Goal: Information Seeking & Learning: Learn about a topic

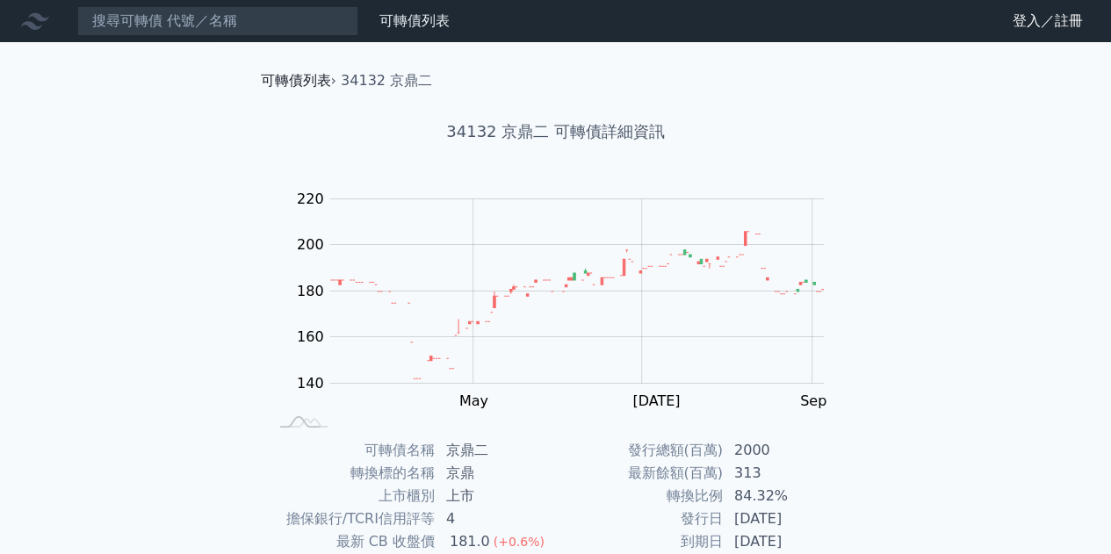
click at [290, 78] on link "可轉債列表" at bounding box center [296, 80] width 70 height 17
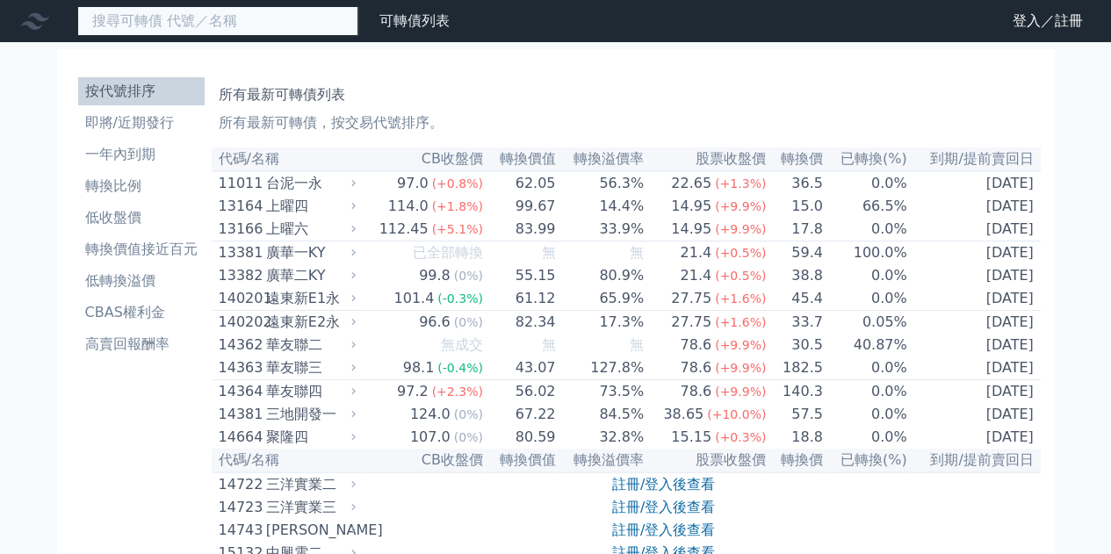
click at [218, 12] on input at bounding box center [217, 21] width 281 height 30
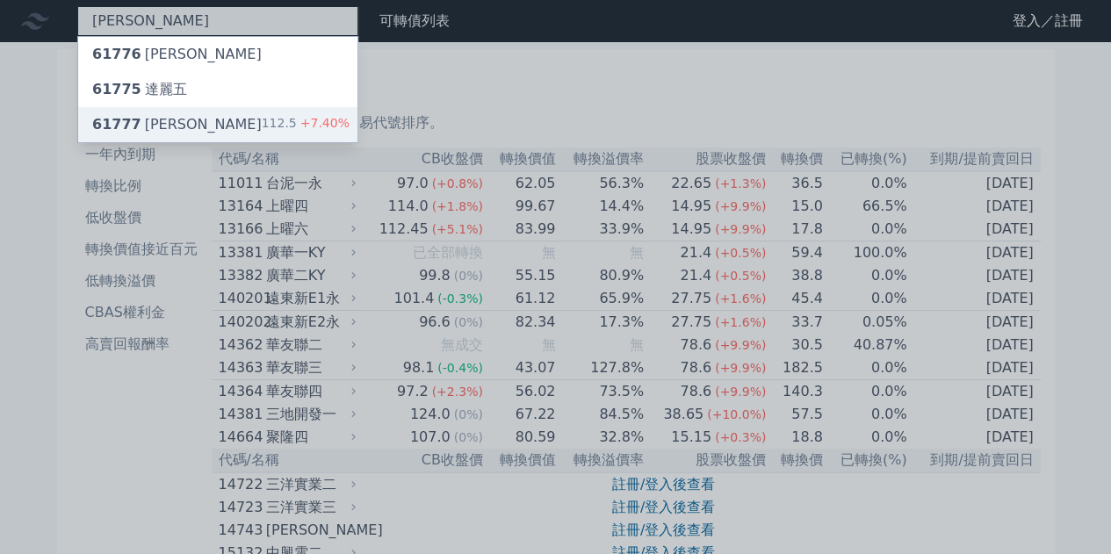
type input "[PERSON_NAME]"
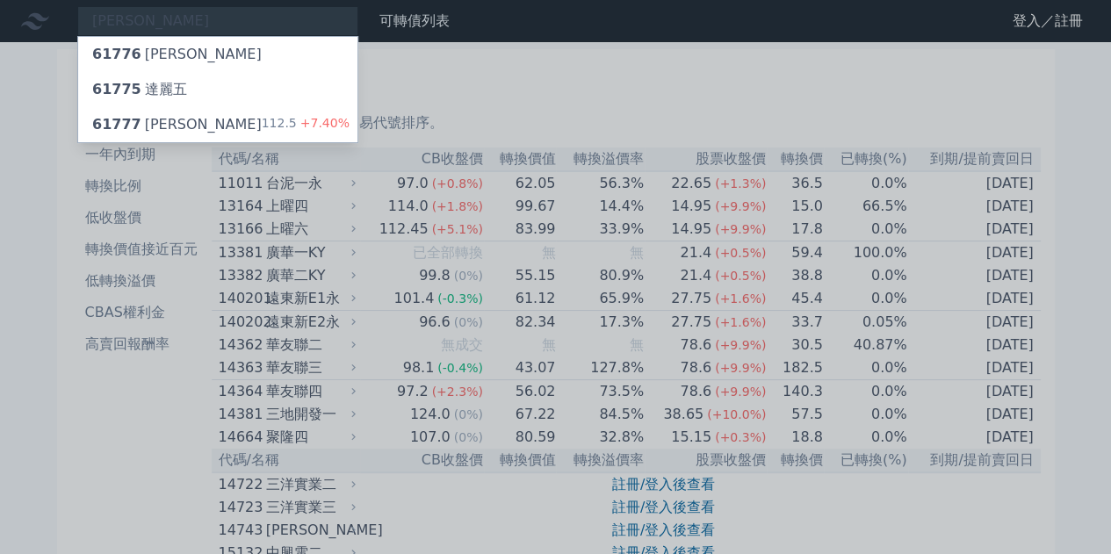
click at [155, 126] on li "即將/近期發行" at bounding box center [141, 122] width 127 height 21
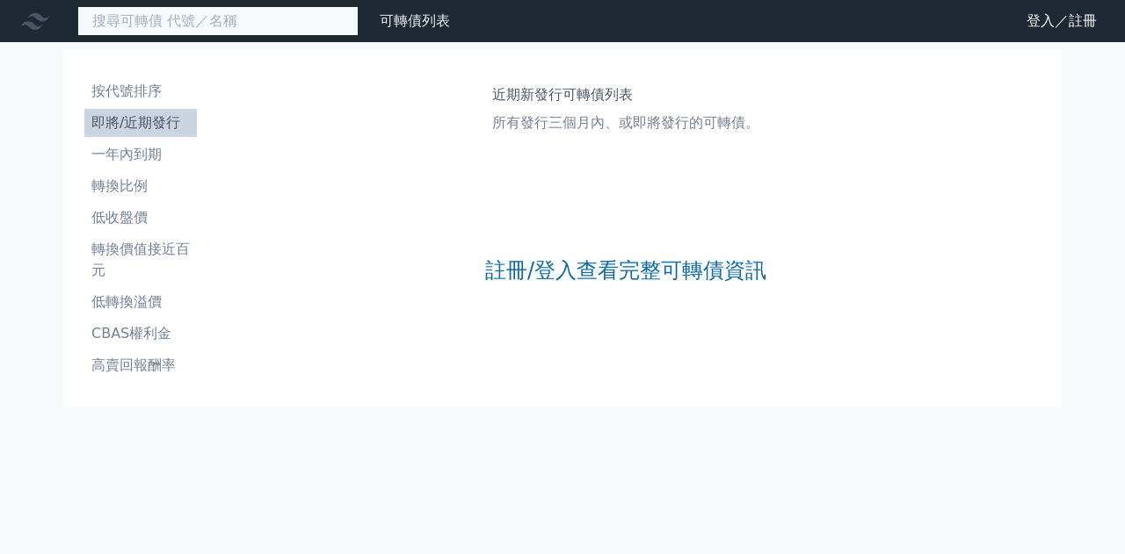
paste input "事欣科五"
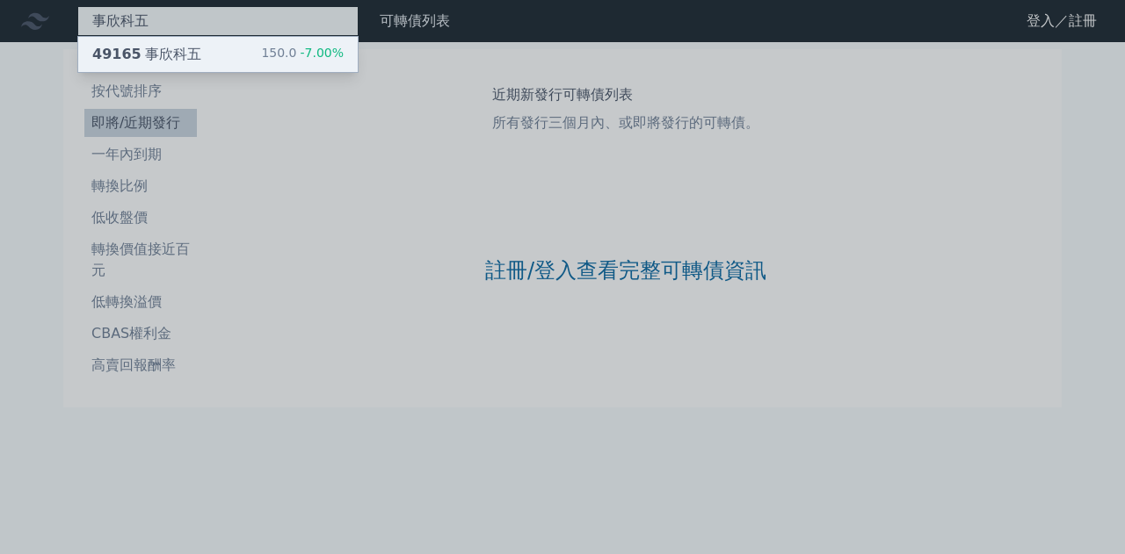
type input "事欣科五"
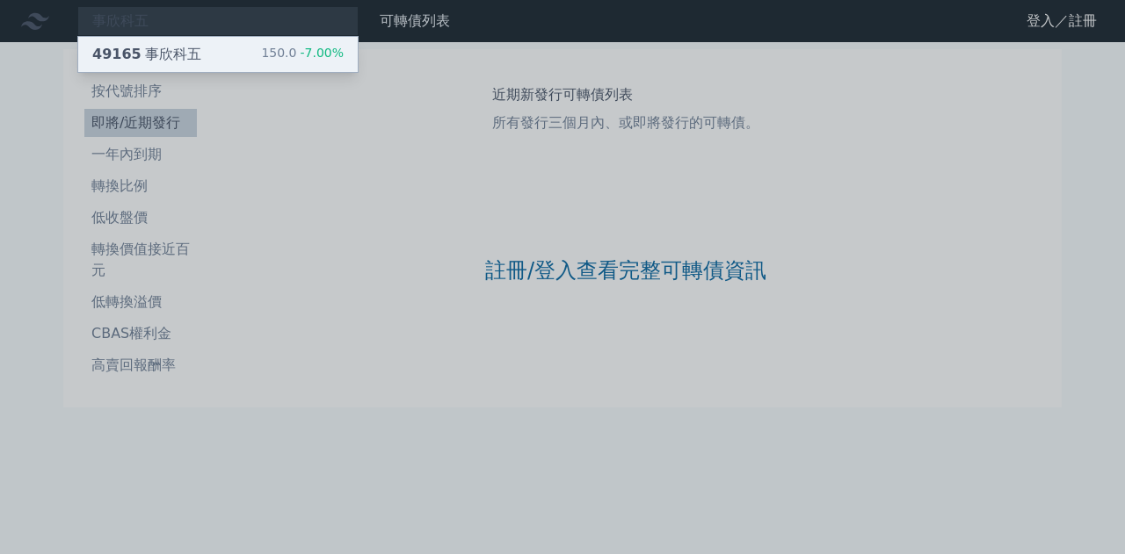
click at [235, 55] on div "49165 事欣科五 150.0 -7.00%" at bounding box center [217, 54] width 279 height 35
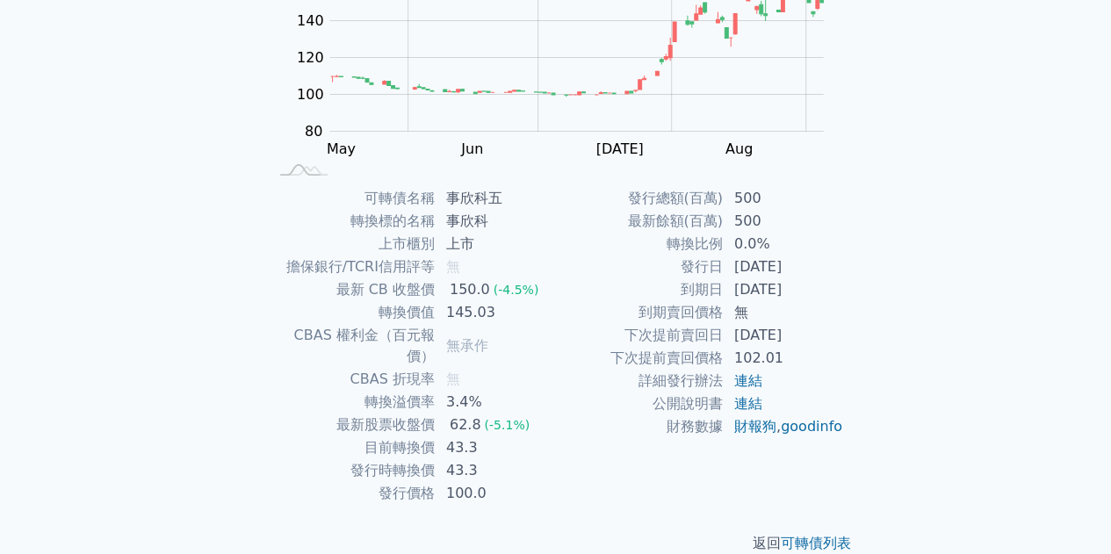
scroll to position [258, 0]
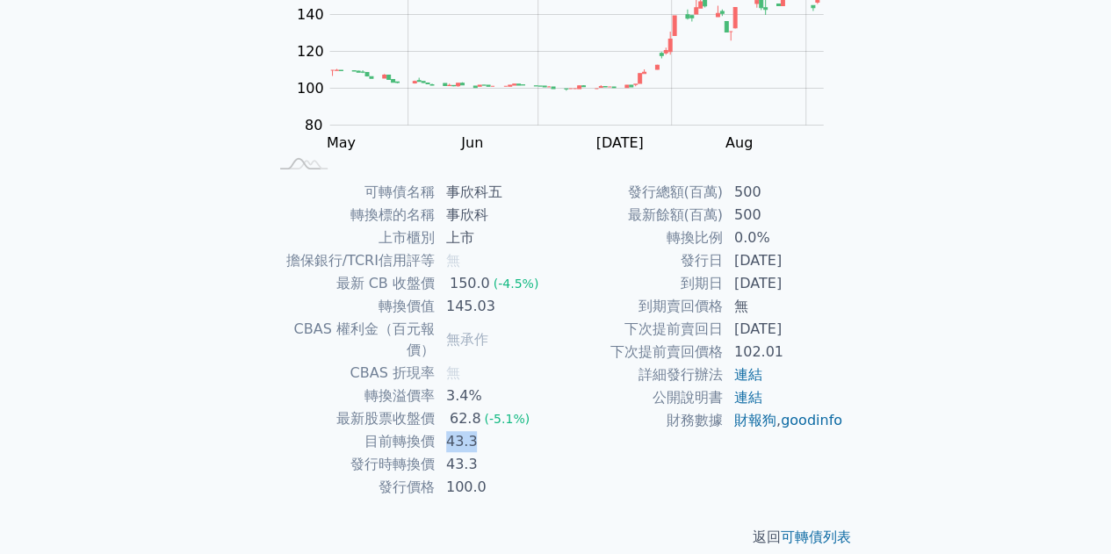
drag, startPoint x: 445, startPoint y: 419, endPoint x: 480, endPoint y: 419, distance: 35.1
click at [480, 430] on td "43.3" at bounding box center [496, 441] width 120 height 23
drag, startPoint x: 452, startPoint y: 284, endPoint x: 480, endPoint y: 283, distance: 27.2
click at [480, 283] on div "150.0" at bounding box center [469, 283] width 47 height 21
click at [450, 313] on td "145.03" at bounding box center [496, 306] width 120 height 23
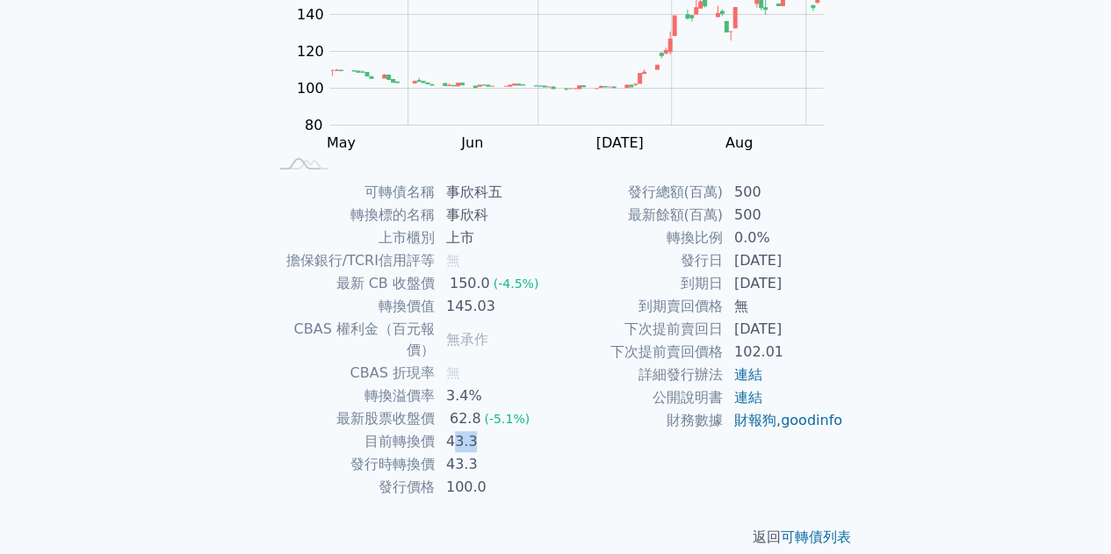
drag, startPoint x: 452, startPoint y: 419, endPoint x: 476, endPoint y: 427, distance: 25.0
click at [476, 430] on td "43.3" at bounding box center [496, 441] width 120 height 23
drag, startPoint x: 452, startPoint y: 282, endPoint x: 483, endPoint y: 282, distance: 31.6
click at [483, 282] on div "150.0" at bounding box center [469, 283] width 47 height 21
drag, startPoint x: 445, startPoint y: 444, endPoint x: 473, endPoint y: 442, distance: 28.2
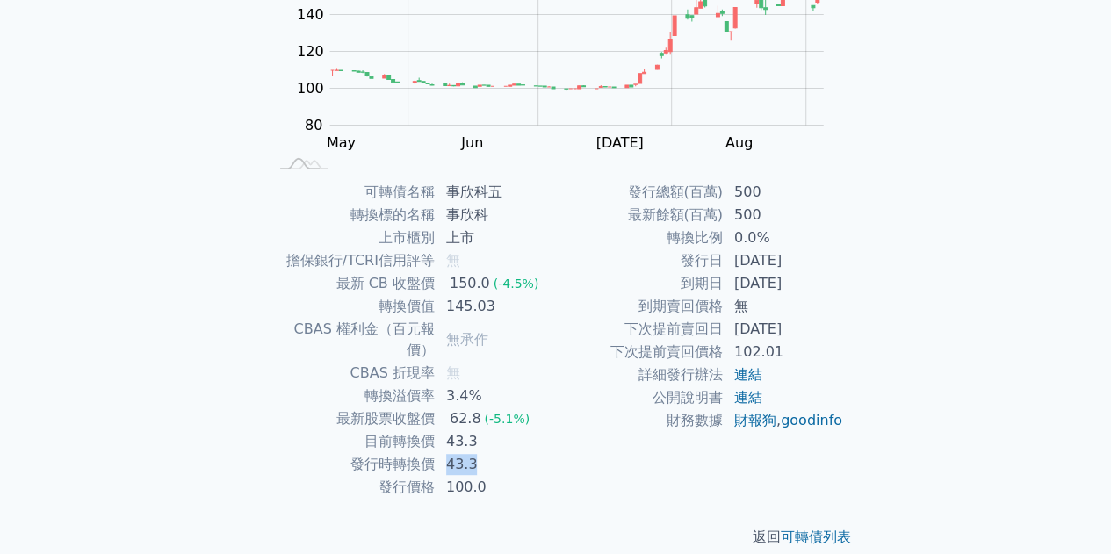
click at [473, 453] on td "43.3" at bounding box center [496, 464] width 120 height 23
drag, startPoint x: 453, startPoint y: 467, endPoint x: 493, endPoint y: 465, distance: 39.6
click at [493, 476] on td "100.0" at bounding box center [496, 487] width 120 height 23
drag, startPoint x: 450, startPoint y: 423, endPoint x: 487, endPoint y: 421, distance: 36.9
click at [487, 430] on td "43.3" at bounding box center [496, 441] width 120 height 23
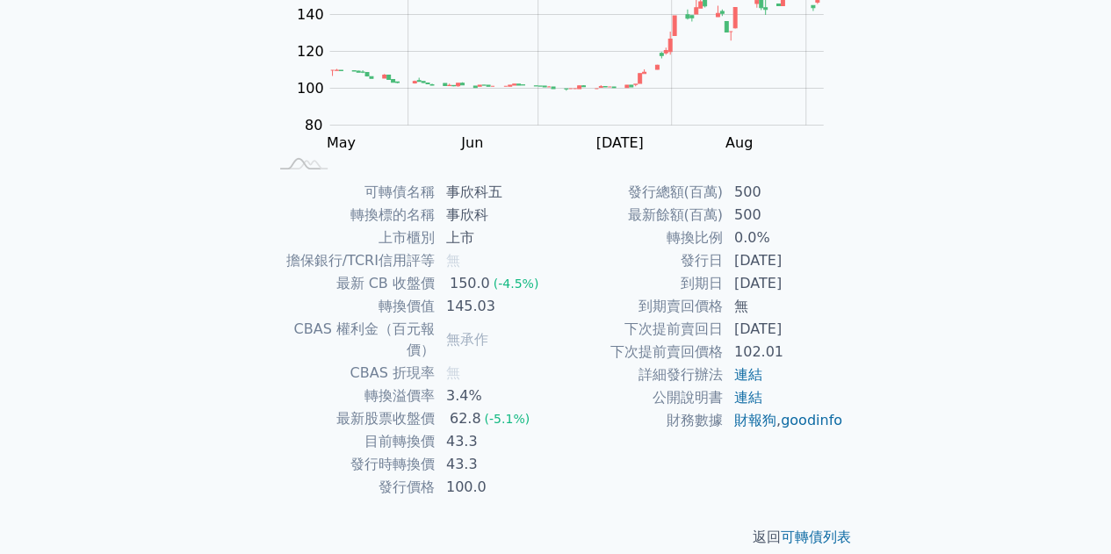
click at [444, 430] on td "43.3" at bounding box center [496, 441] width 120 height 23
drag, startPoint x: 448, startPoint y: 417, endPoint x: 483, endPoint y: 418, distance: 35.2
click at [483, 430] on td "43.3" at bounding box center [496, 441] width 120 height 23
drag, startPoint x: 448, startPoint y: 396, endPoint x: 536, endPoint y: 403, distance: 88.1
click at [536, 408] on td "62.8 (-5.1%)" at bounding box center [496, 419] width 120 height 23
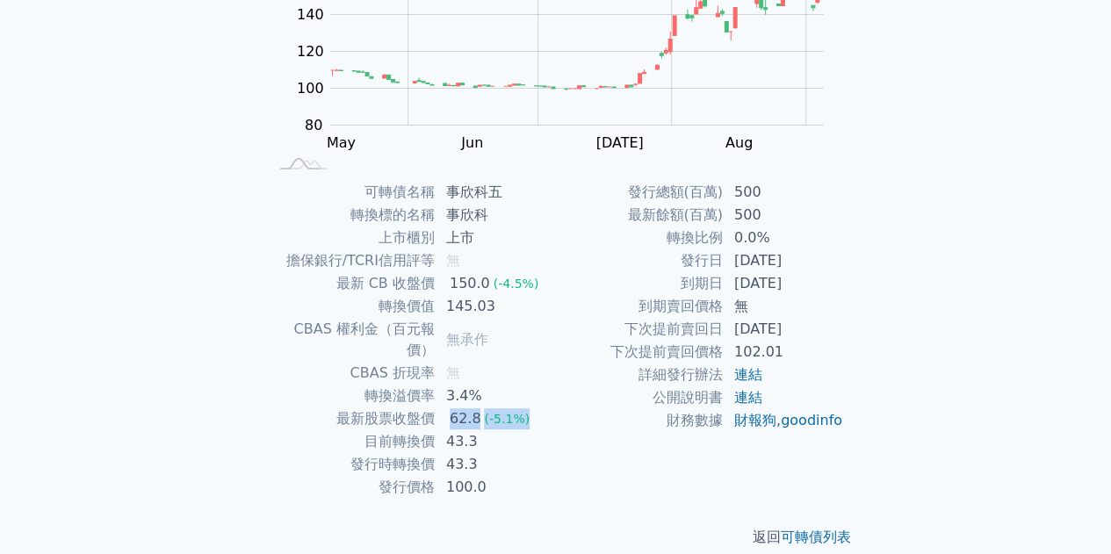
scroll to position [0, 0]
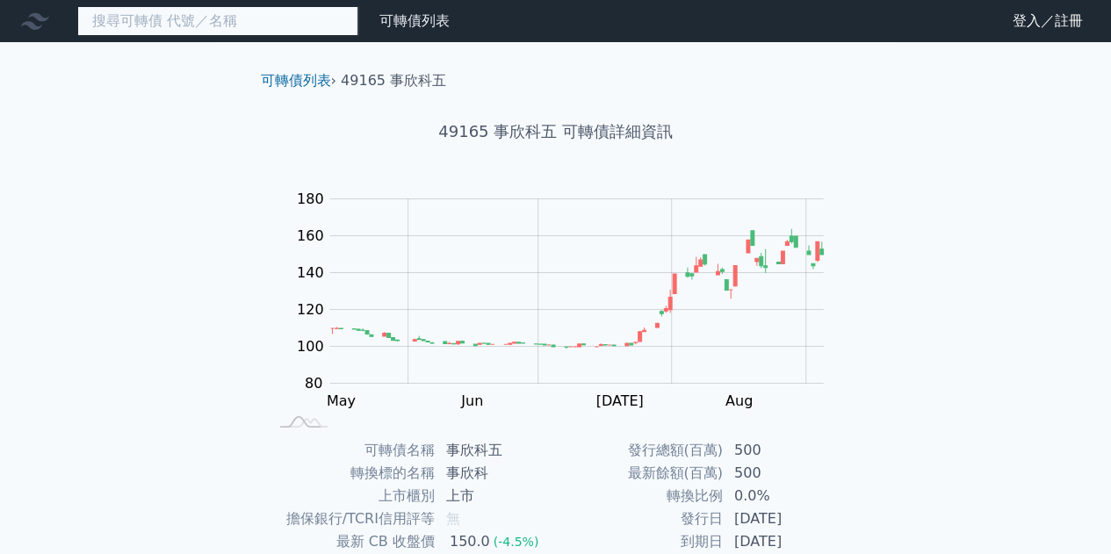
click at [209, 20] on input at bounding box center [217, 21] width 281 height 30
paste input "你列的 12 家公司中，我在公開資料找到 [DATE]確實有可轉換公司債發行 / 掛牌的公司為： 華友聯、皇普、[PERSON_NAME]、達麗（4 家）"
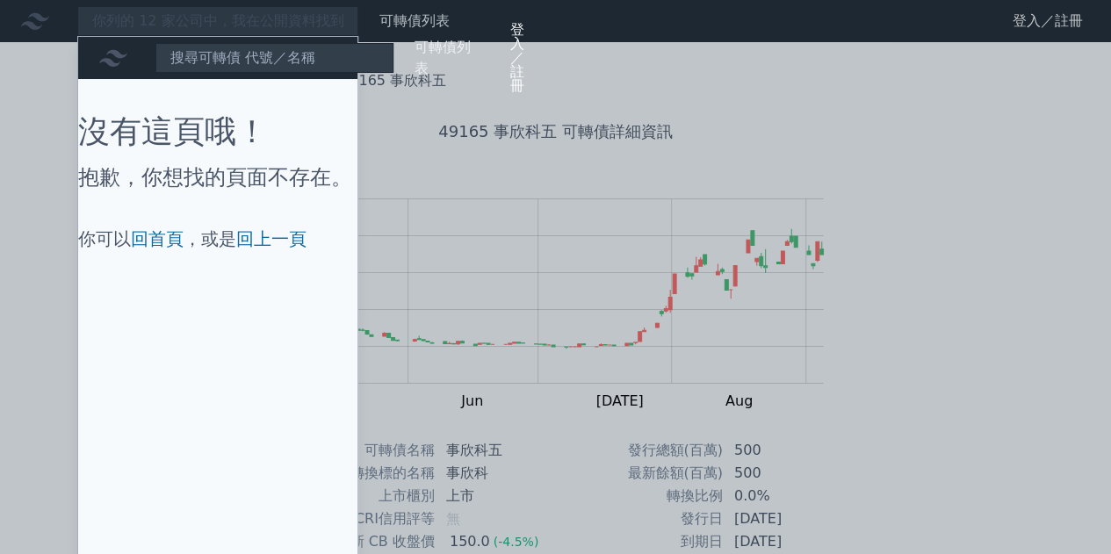
drag, startPoint x: 344, startPoint y: 18, endPoint x: 0, endPoint y: 29, distance: 344.6
click at [0, 29] on div at bounding box center [555, 277] width 1111 height 554
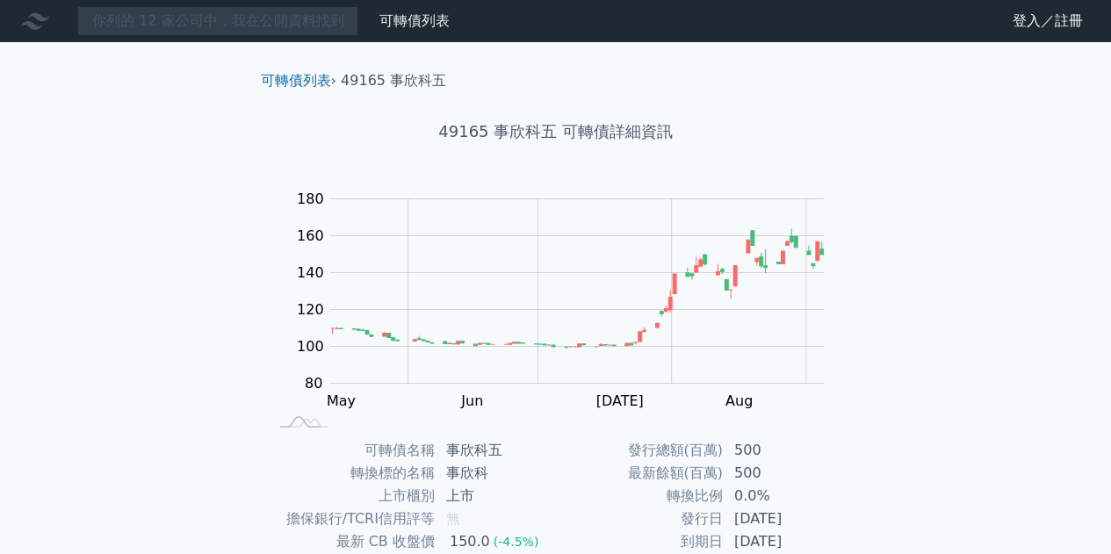
click at [117, 84] on div "你列的 12 家公司中，我在公開資料找到 [DATE]確實有可轉換公司債發行 / 掛牌的公司為： 華友聯、皇普、[PERSON_NAME]、達麗（4 家） 投…" at bounding box center [555, 417] width 1111 height 835
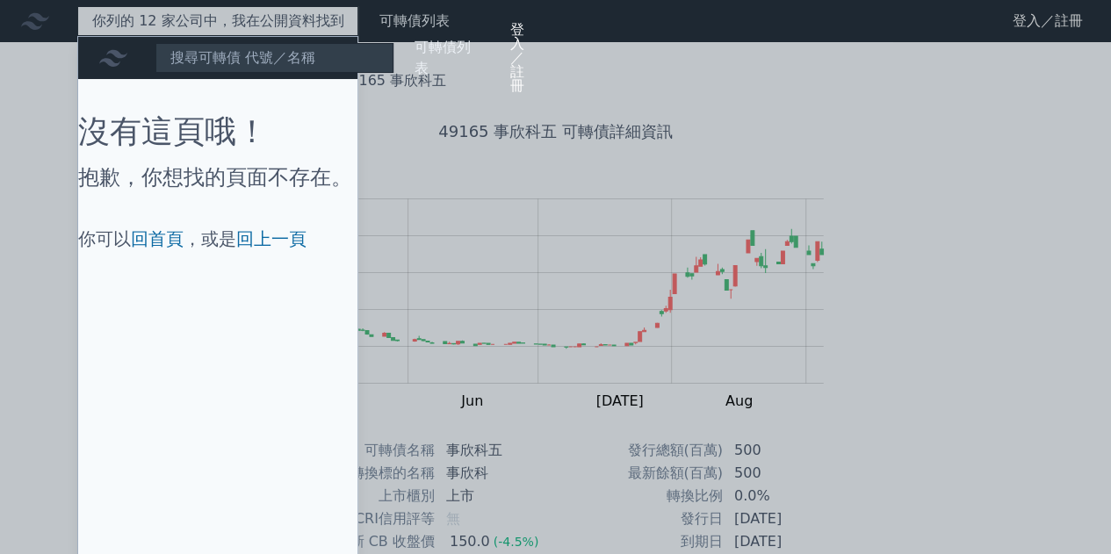
click at [181, 29] on div "你列的 12 家公司中，我在公開資料找到 [DATE]確實有可轉換公司債發行 / 掛牌的公司為： 華友聯、皇普、[PERSON_NAME]、達麗（4 家） 投…" at bounding box center [217, 21] width 281 height 30
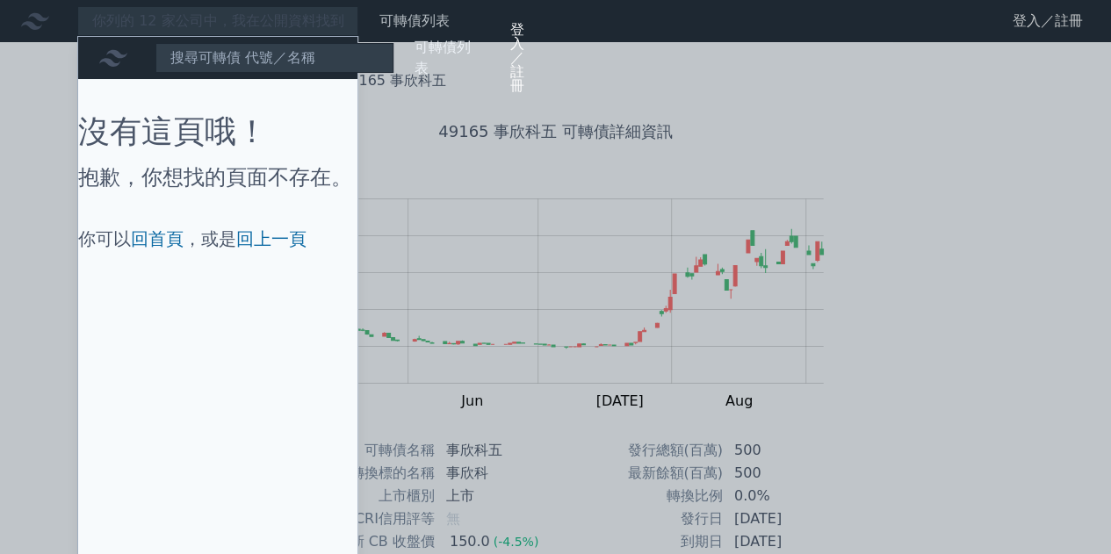
click at [931, 149] on div at bounding box center [555, 277] width 1111 height 554
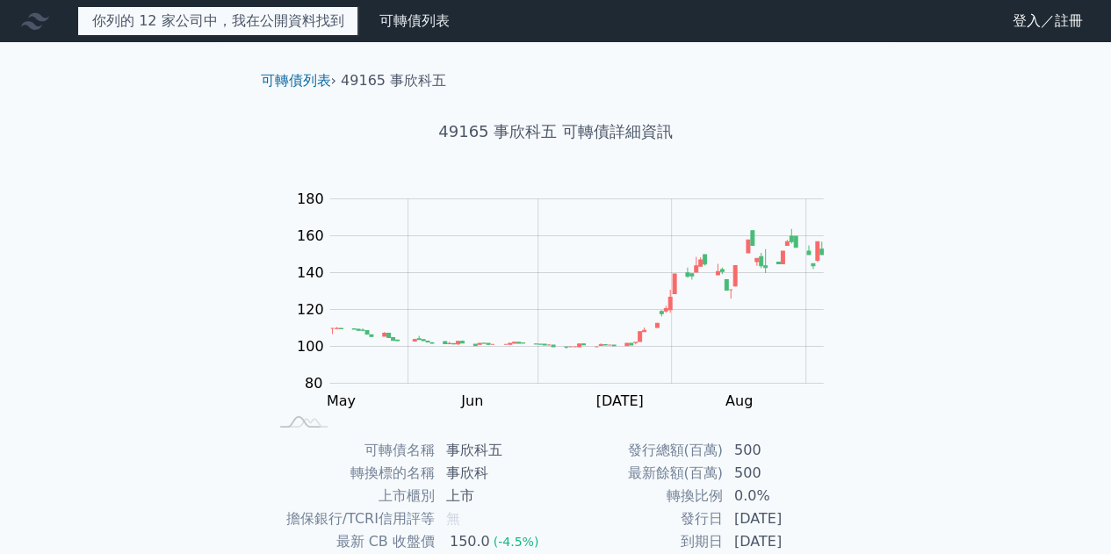
click at [172, 19] on div "你列的 12 家公司中，我在公開資料找到 [DATE]確實有可轉換公司債發行 / 掛牌的公司為： 華友聯、皇普、[PERSON_NAME]、達麗（4 家） 投…" at bounding box center [217, 21] width 281 height 30
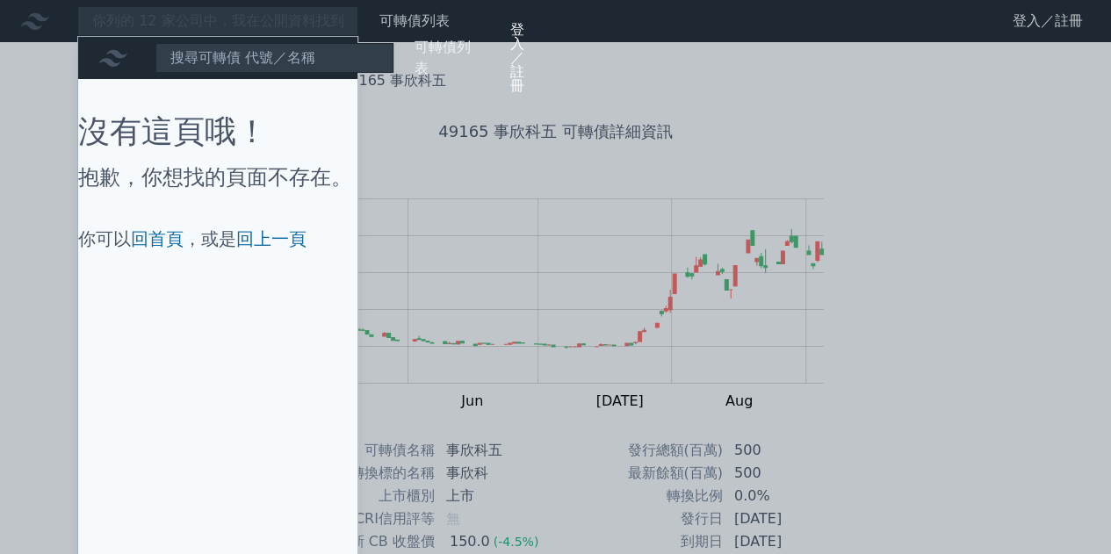
click at [172, 19] on div at bounding box center [555, 277] width 1111 height 554
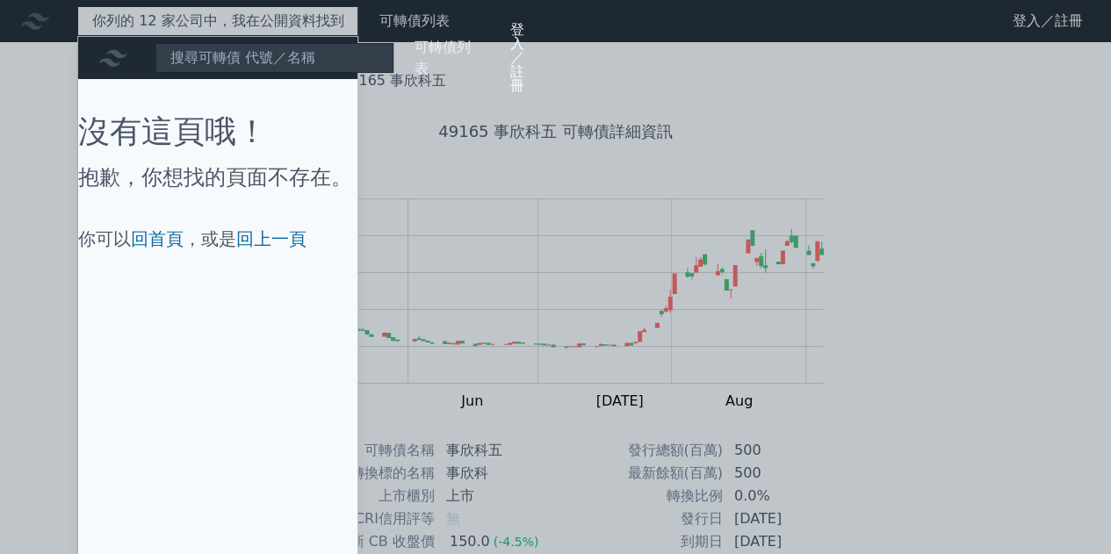
drag, startPoint x: 172, startPoint y: 19, endPoint x: 173, endPoint y: 38, distance: 18.5
click at [172, 36] on div "你列的 12 家公司中，我在公開資料找到 [DATE]確實有可轉換公司債發行 / 掛牌的公司為： 華友聯、皇普、[PERSON_NAME]、達麗（4 家） 投…" at bounding box center [217, 21] width 281 height 30
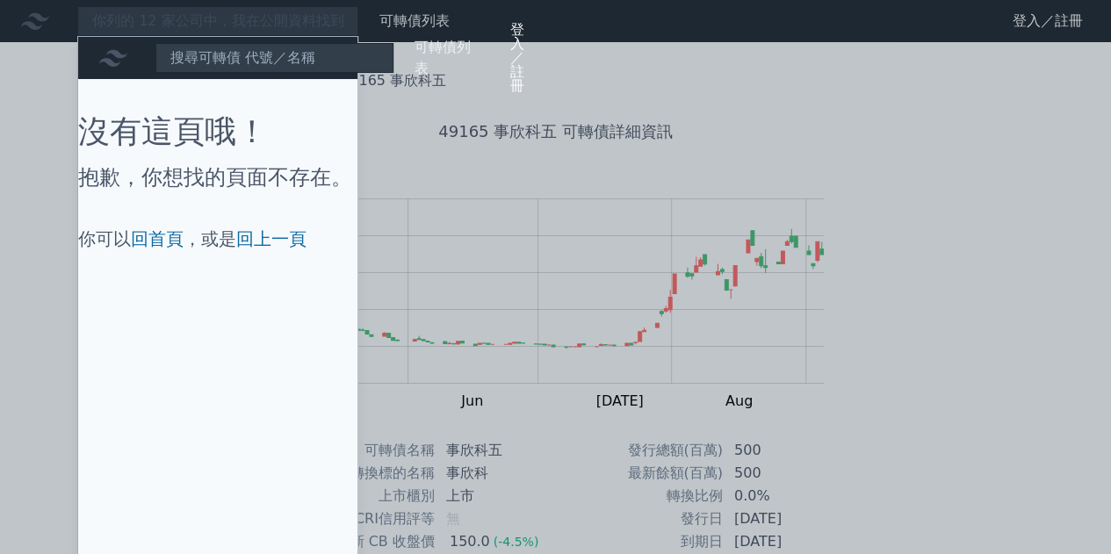
click at [88, 22] on div at bounding box center [555, 277] width 1111 height 554
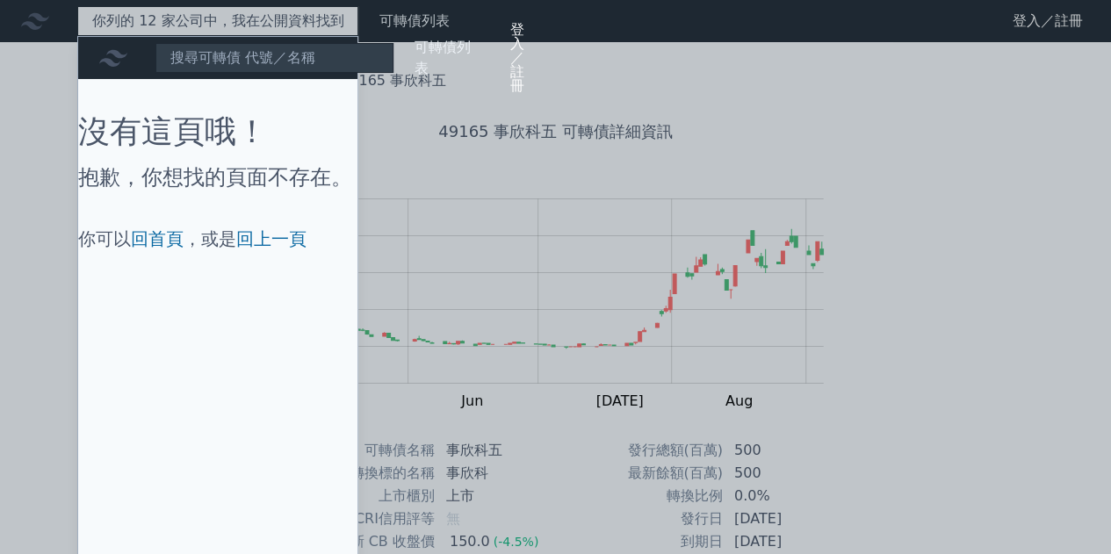
click at [89, 20] on div "你列的 12 家公司中，我在公開資料找到 [DATE]確實有可轉換公司債發行 / 掛牌的公司為： 華友聯、皇普、[PERSON_NAME]、達麗（4 家） 投…" at bounding box center [217, 21] width 281 height 30
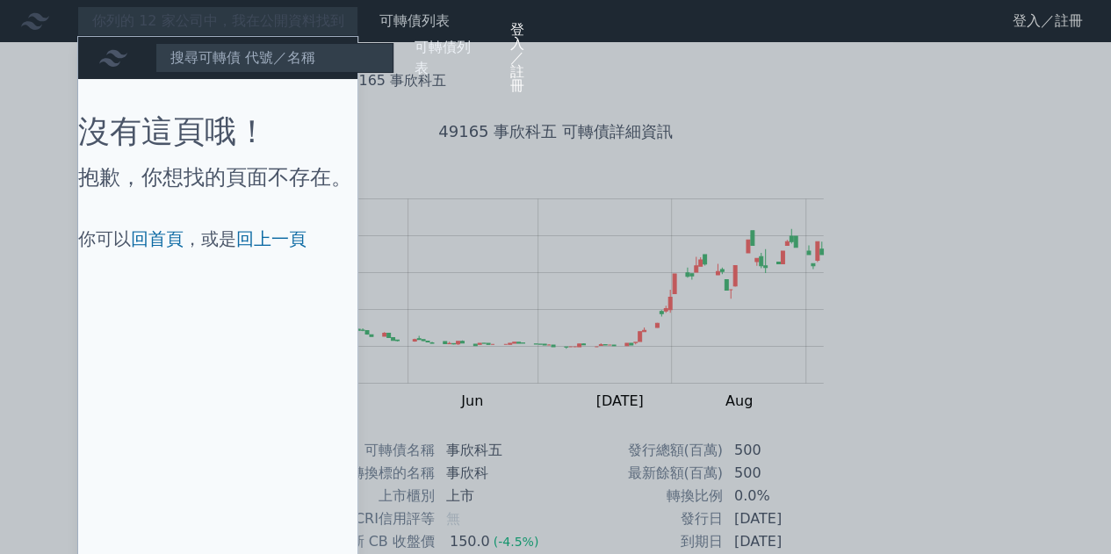
click at [237, 10] on div at bounding box center [555, 277] width 1111 height 554
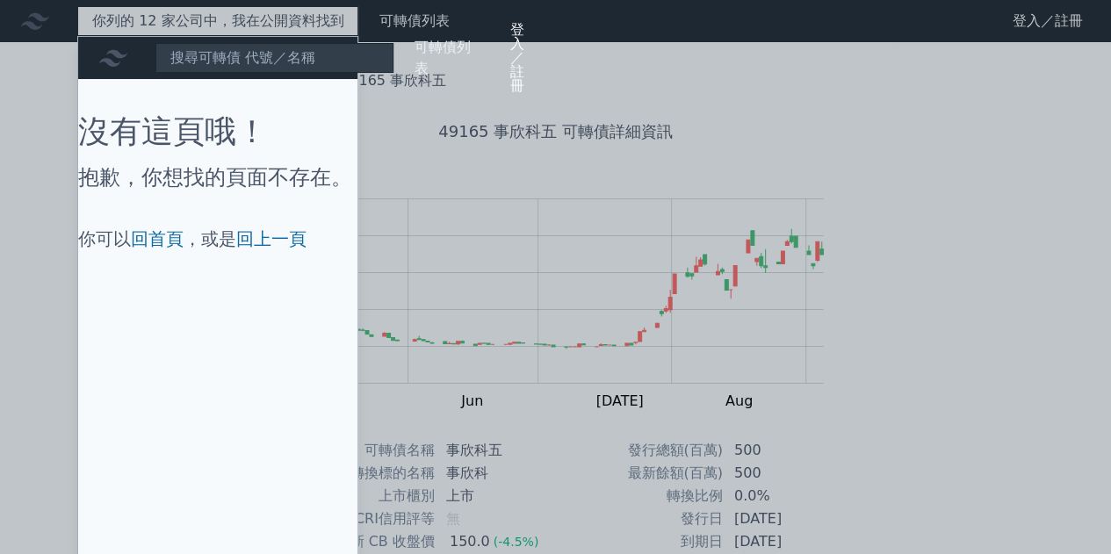
click at [236, 24] on div "你列的 12 家公司中，我在公開資料找到 [DATE]確實有可轉換公司債發行 / 掛牌的公司為： 華友聯、皇普、[PERSON_NAME]、達麗（4 家） 投…" at bounding box center [217, 21] width 281 height 30
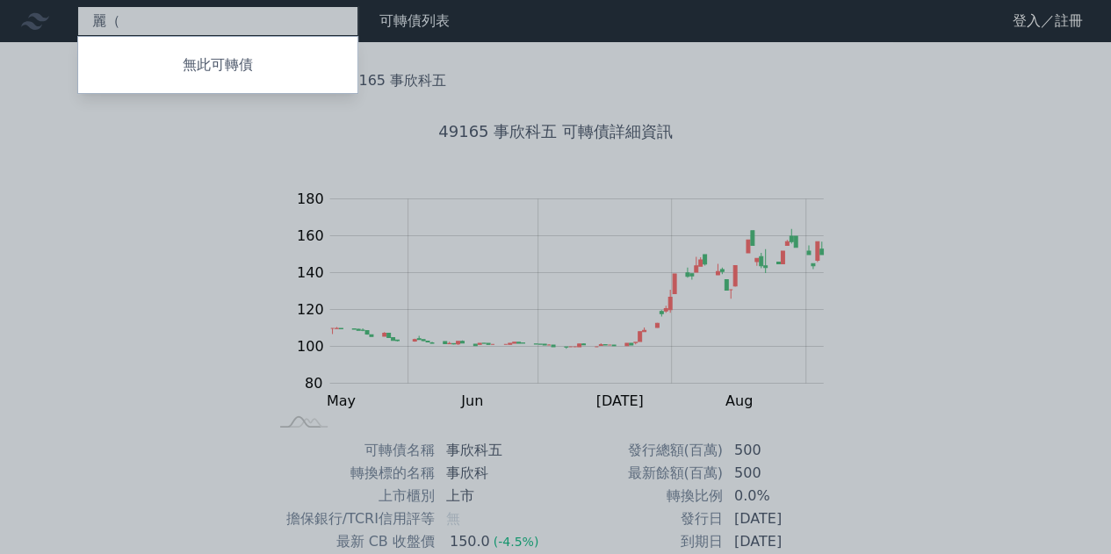
type input "麗"
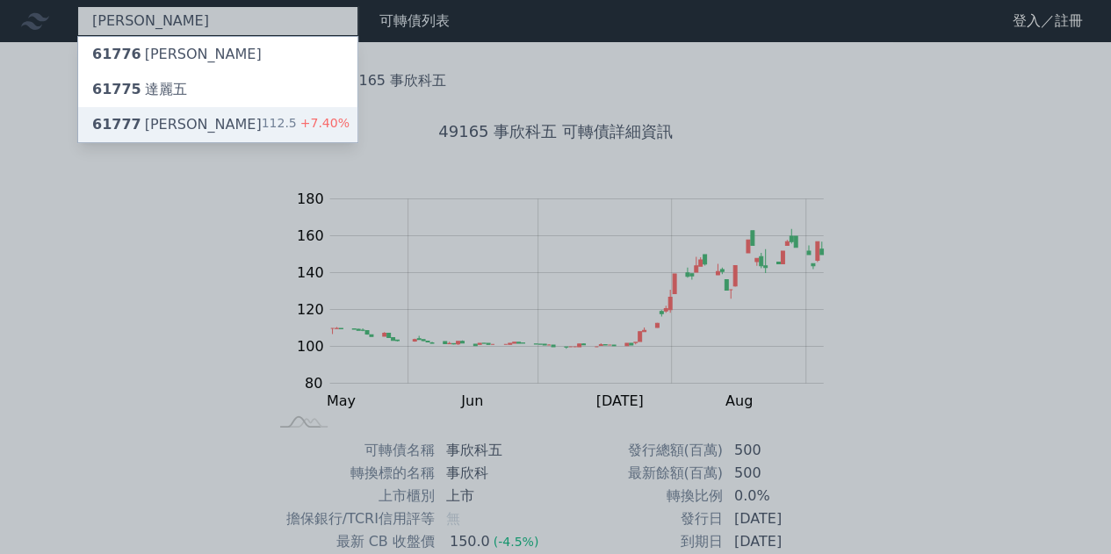
type input "[PERSON_NAME]"
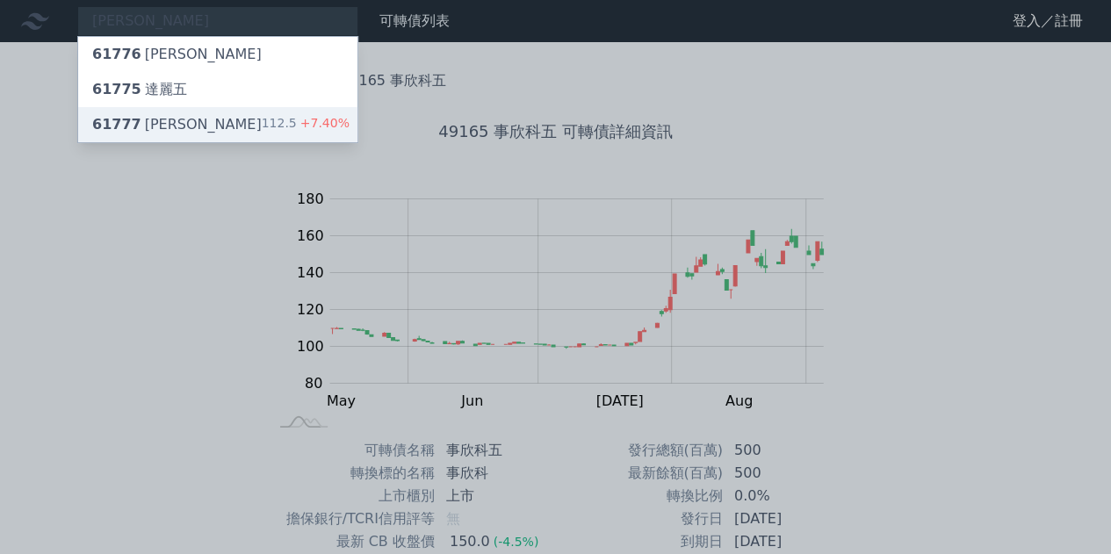
click at [151, 122] on div "61777 [PERSON_NAME]" at bounding box center [177, 124] width 170 height 21
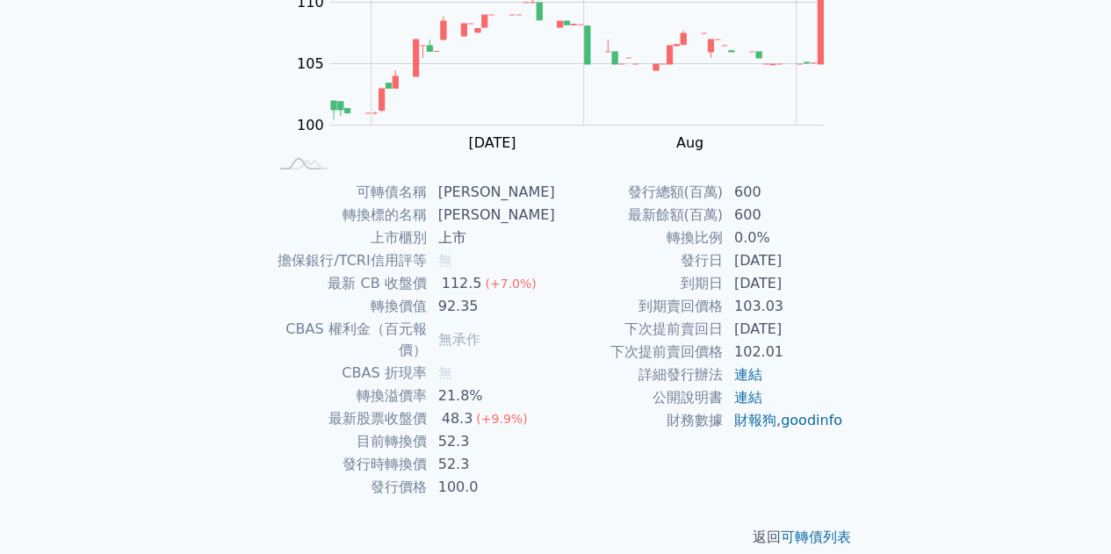
scroll to position [170, 0]
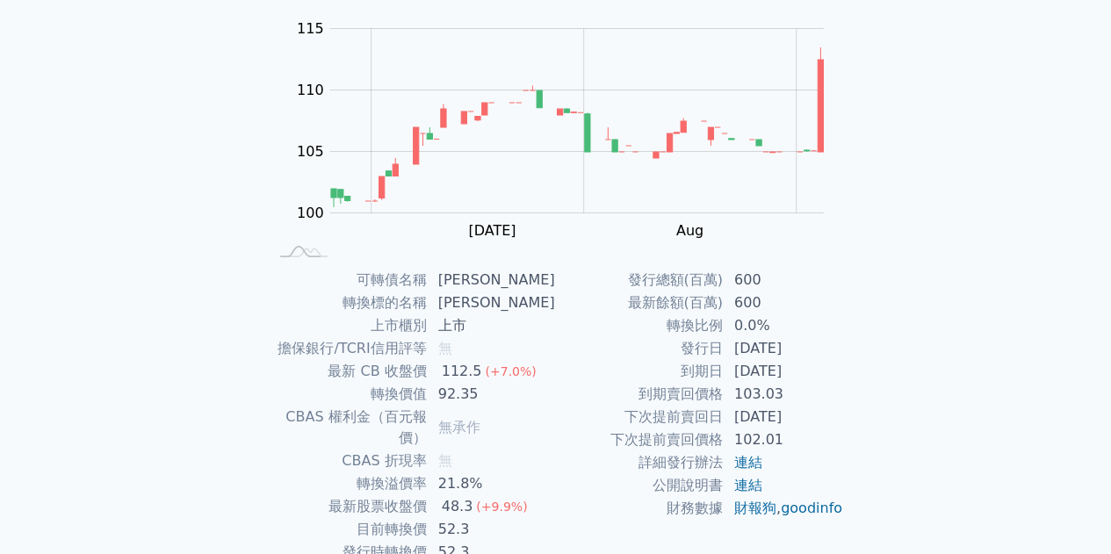
click at [170, 321] on div "可轉債列表 財務數據 可轉債列表 財務數據 登入／註冊 登入／註冊 可轉債列表 › 61777 達麗七 61777 達麗七 可轉債詳細資訊 Zoom Out …" at bounding box center [555, 247] width 1111 height 835
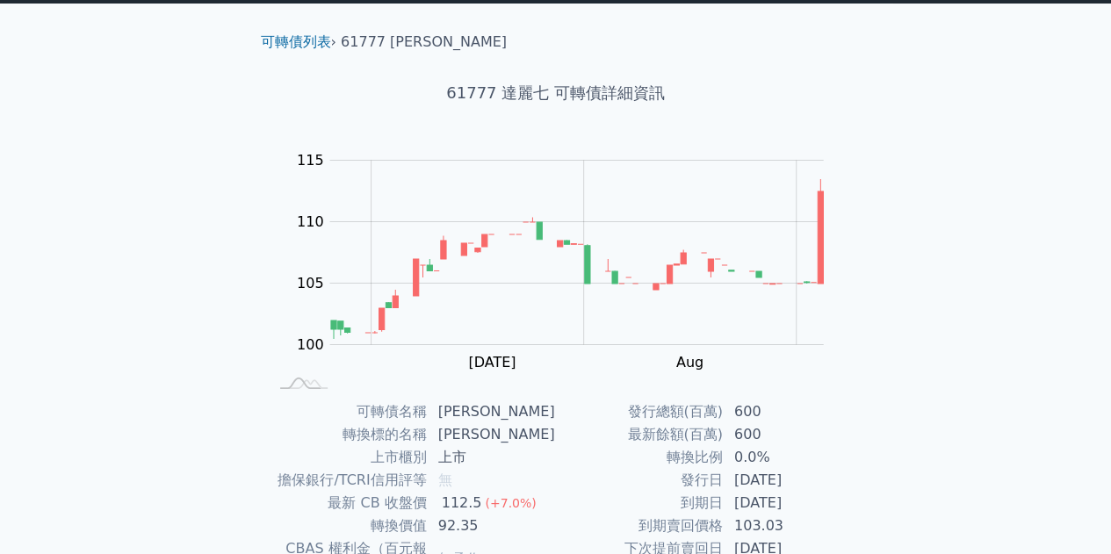
scroll to position [0, 0]
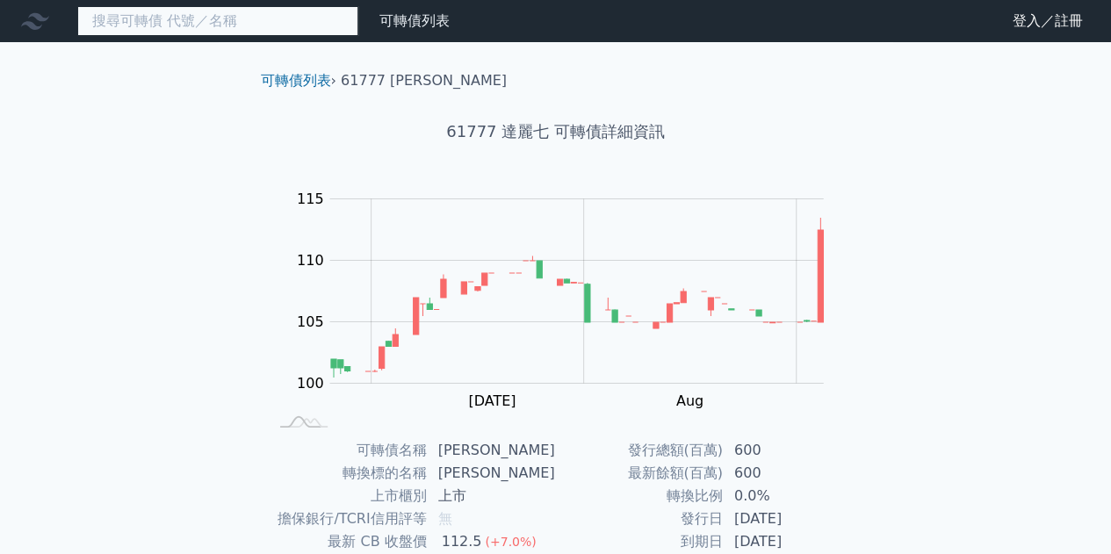
click at [140, 20] on input at bounding box center [217, 21] width 281 height 30
type input "ㄏ"
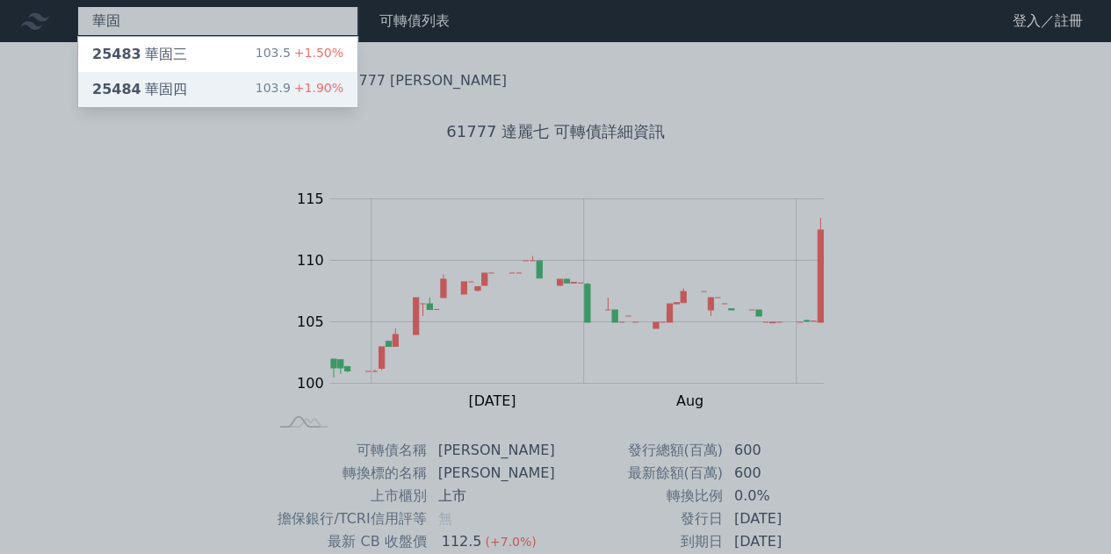
type input "華固"
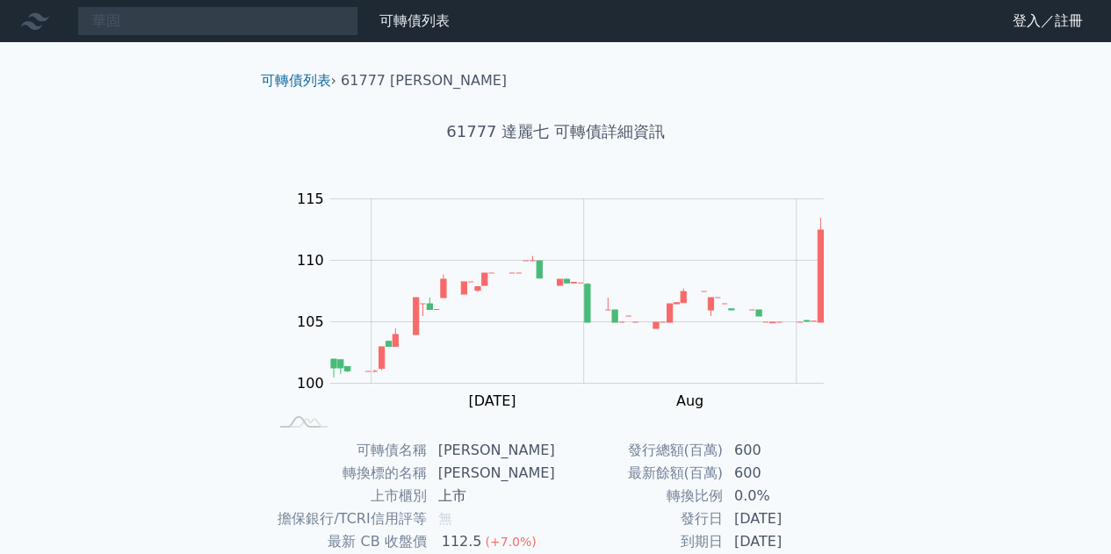
click at [167, 90] on div "華固 可轉債列表 財務數據 可轉債列表 財務數據 登入／註冊 登入／註冊 可轉債列表 › 61777 達麗七 61777 達麗七 可轉債詳細資訊 Zoom O…" at bounding box center [555, 417] width 1111 height 835
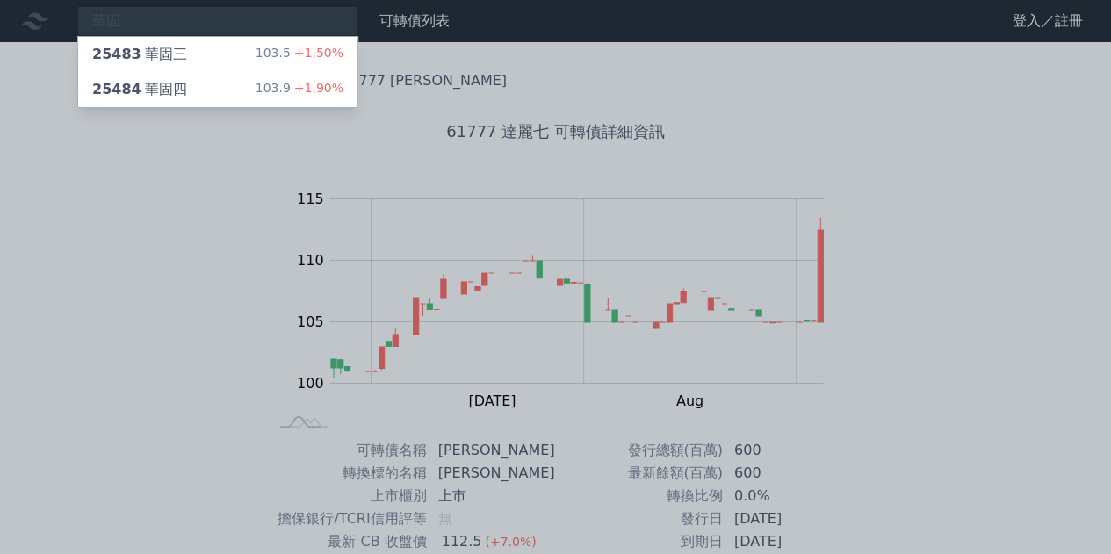
click at [167, 90] on div "25484 華固四" at bounding box center [139, 89] width 95 height 21
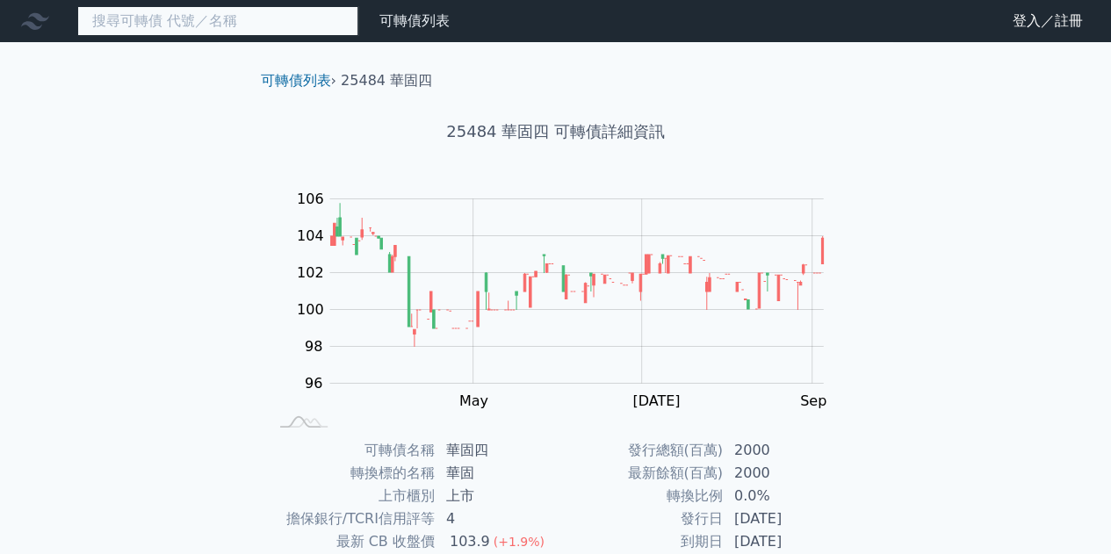
click at [188, 21] on input at bounding box center [217, 21] width 281 height 30
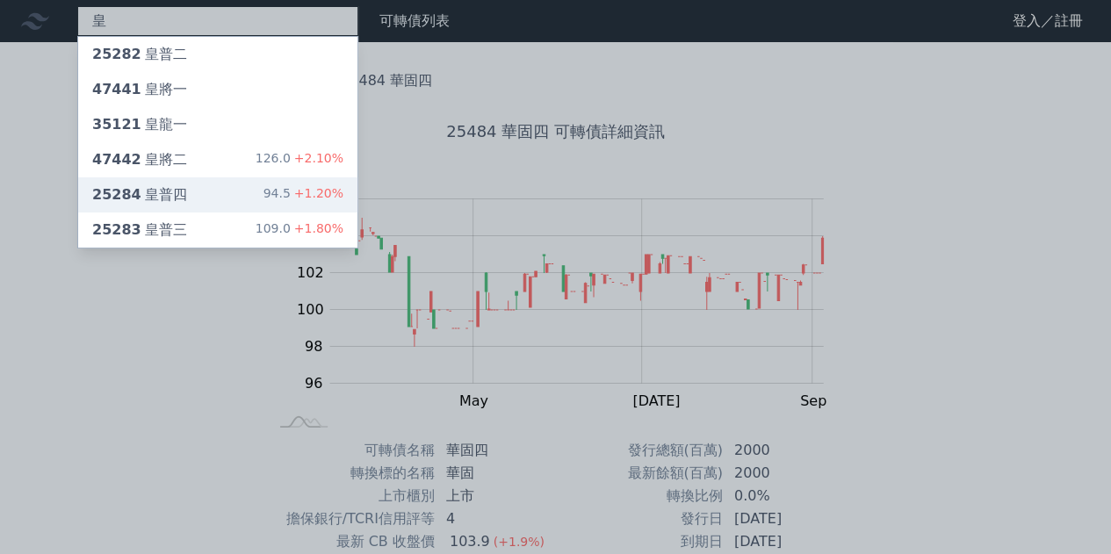
type input "皇"
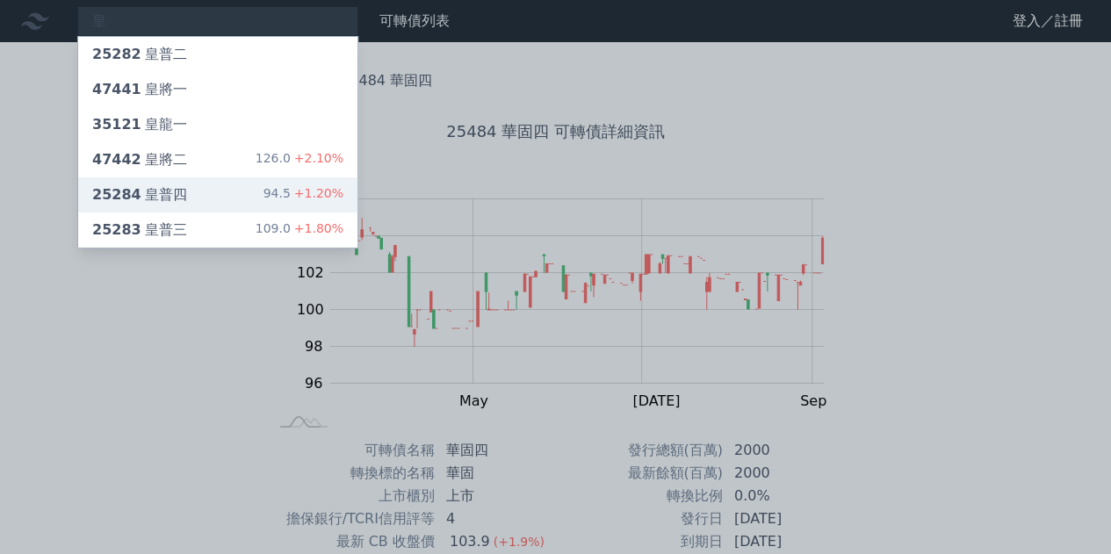
click at [198, 186] on div "皇 25282 皇普二 47441 皇將一 35121 皇龍一 47442 皇將二 126.0 +2.10% 25284 皇普四 94.5 +1.20% 25…" at bounding box center [555, 417] width 1111 height 835
click at [134, 193] on div "25284 皇普四" at bounding box center [139, 194] width 95 height 21
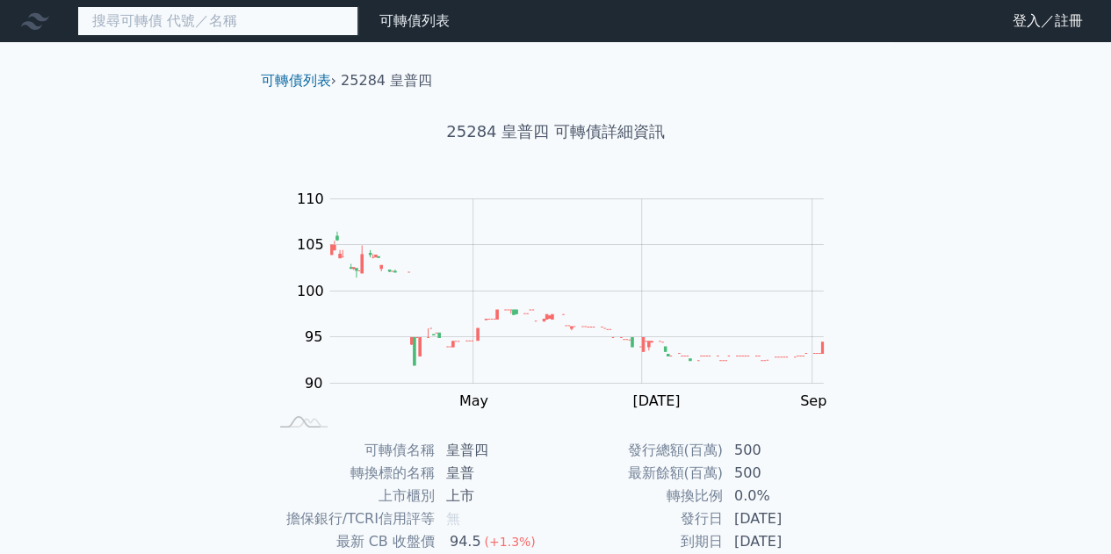
click at [200, 29] on input at bounding box center [217, 21] width 281 height 30
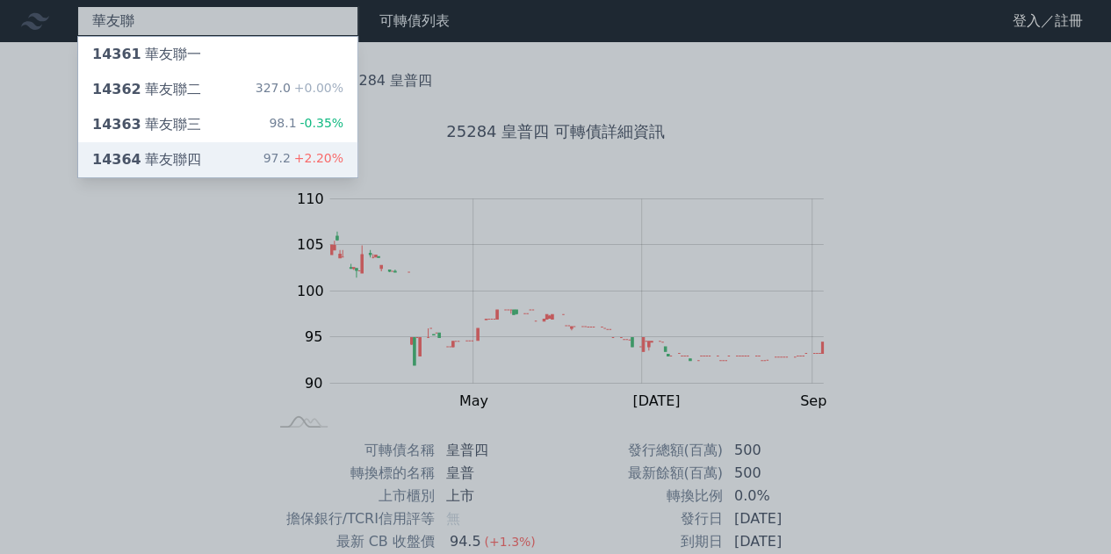
type input "華友聯"
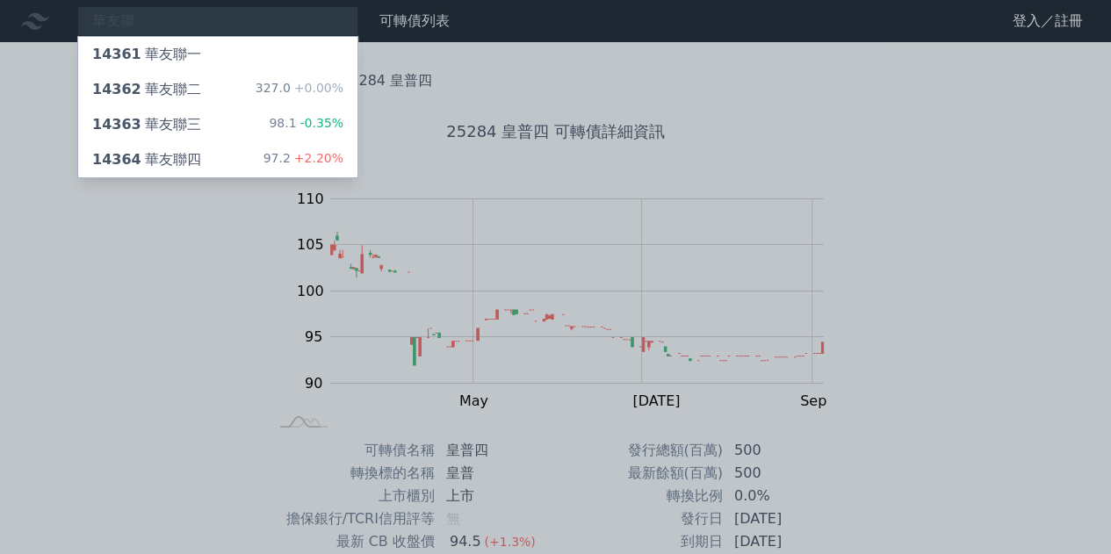
click at [186, 161] on div "華友聯 14361 華友聯一 14362 華友聯二 327.0 +0.00% 14363 華友聯三 98.1 -0.35% 14364 華友聯四 97.2 +…" at bounding box center [555, 417] width 1111 height 835
click at [186, 161] on div "14364 華友聯四" at bounding box center [146, 159] width 109 height 21
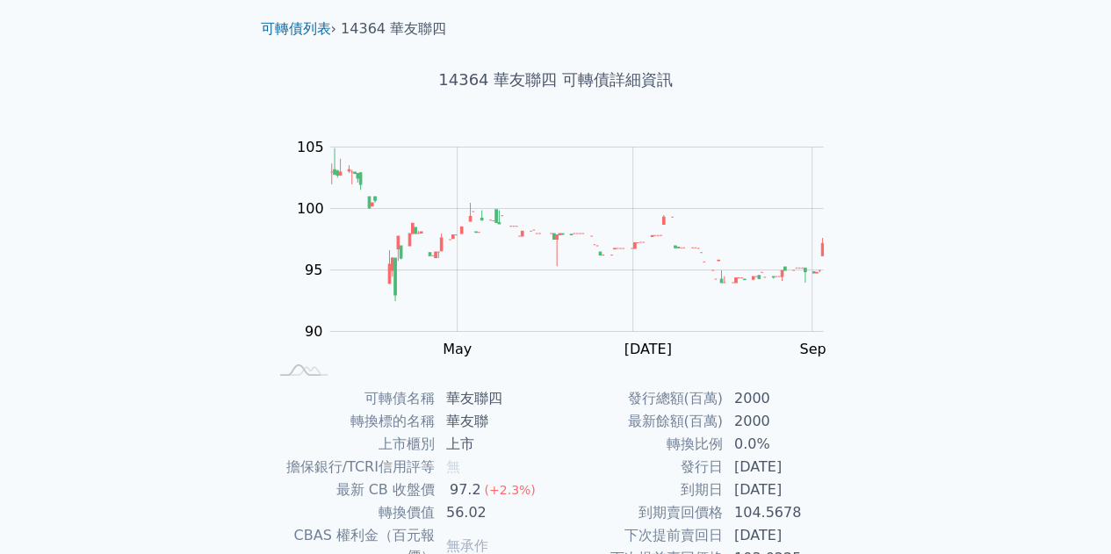
scroll to position [258, 0]
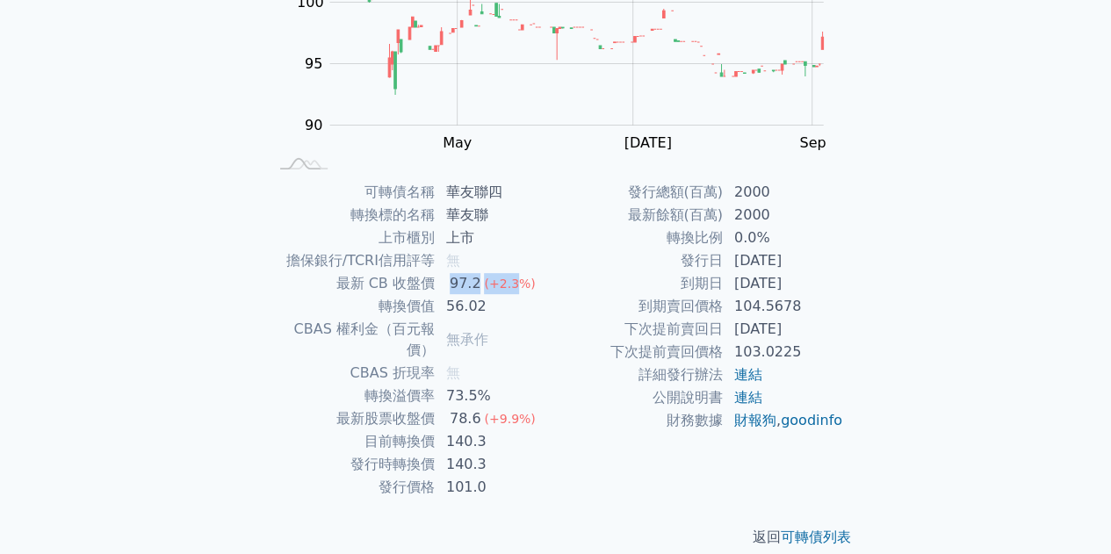
drag, startPoint x: 450, startPoint y: 280, endPoint x: 516, endPoint y: 280, distance: 65.9
click at [516, 280] on td "97.2 (+2.3%)" at bounding box center [496, 283] width 120 height 23
click at [211, 293] on div "可轉債列表 財務數據 可轉債列表 財務數據 登入／註冊 登入／註冊 可轉債列表 › 14364 華友聯四 14364 華友聯四 可轉債詳細資訊 Zoom Ou…" at bounding box center [555, 159] width 1111 height 835
drag, startPoint x: 457, startPoint y: 417, endPoint x: 494, endPoint y: 423, distance: 37.3
click at [494, 430] on td "140.3" at bounding box center [496, 441] width 120 height 23
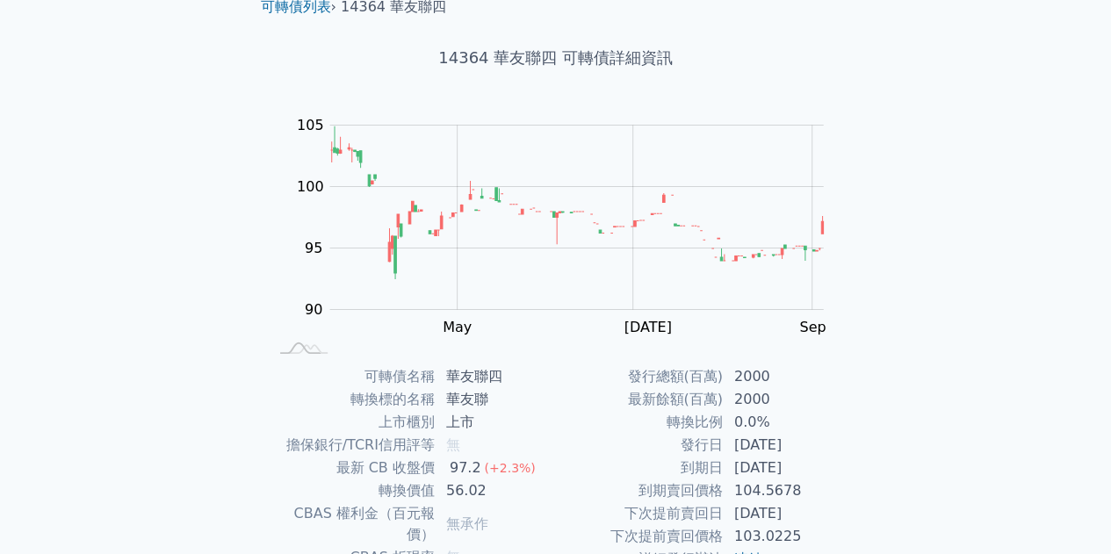
scroll to position [0, 0]
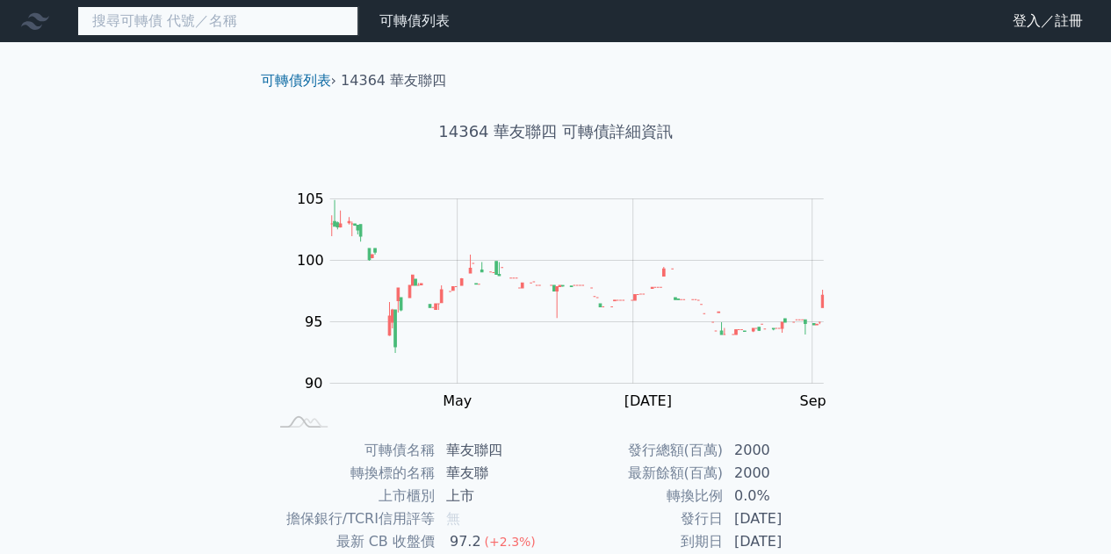
click at [167, 22] on input at bounding box center [217, 21] width 281 height 30
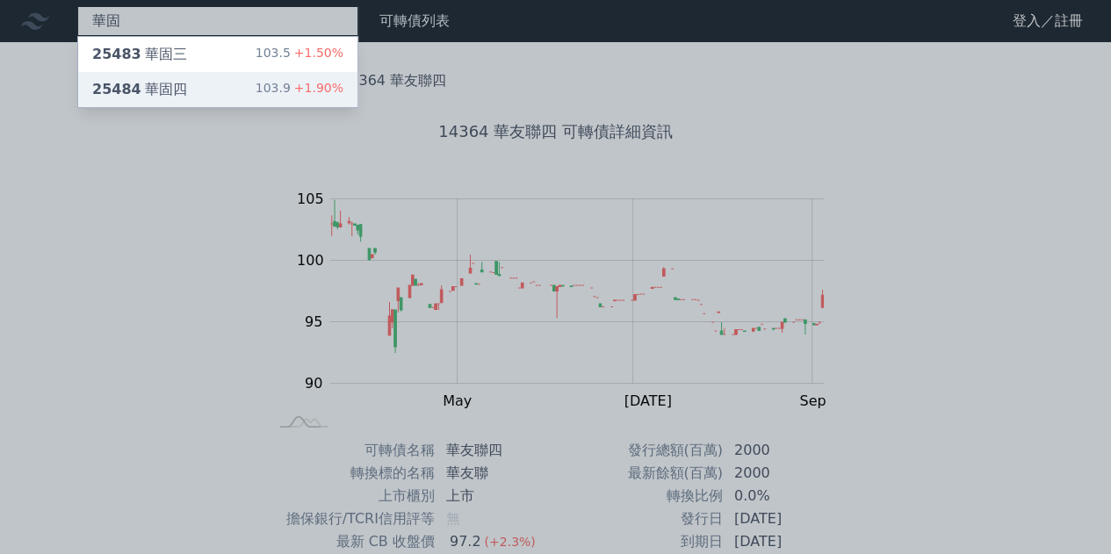
type input "華固"
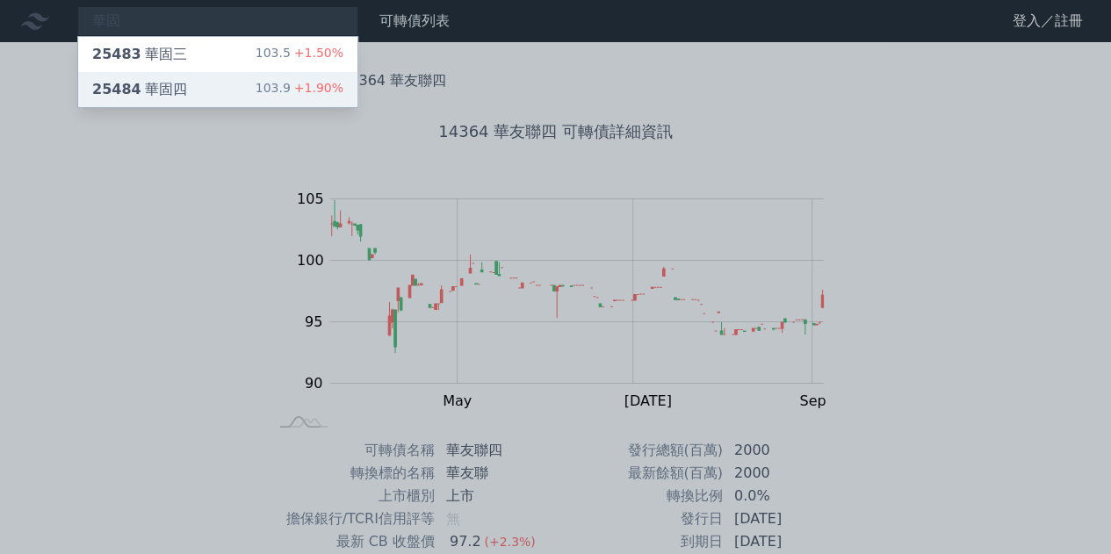
click at [161, 88] on div "25484 華固四" at bounding box center [139, 89] width 95 height 21
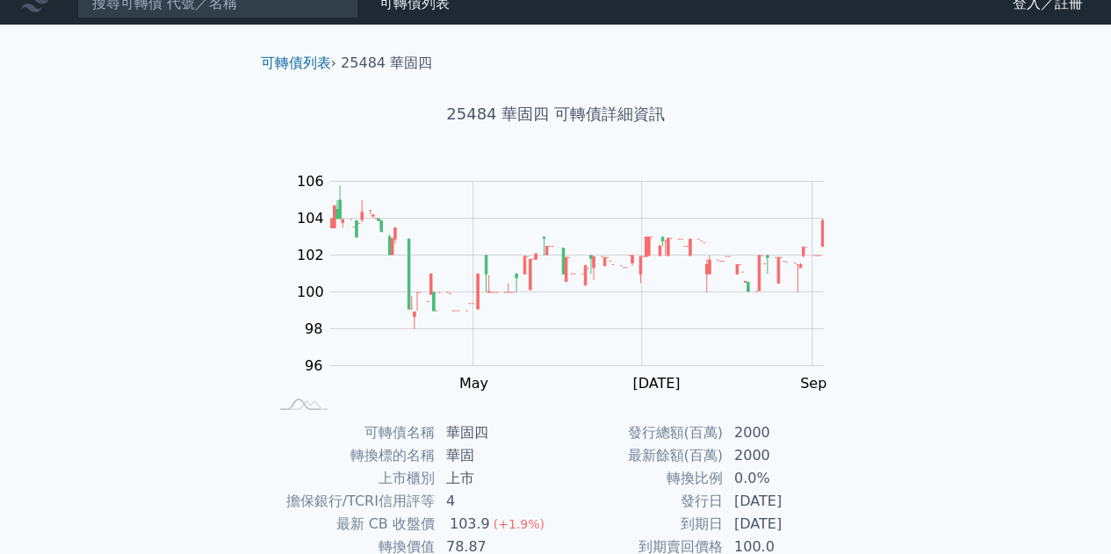
scroll to position [258, 0]
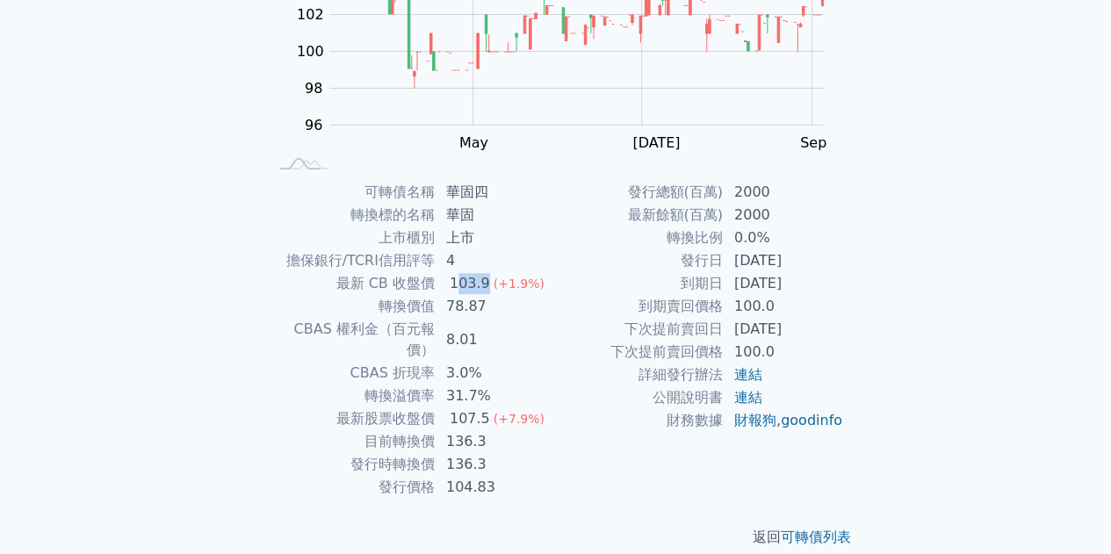
drag, startPoint x: 453, startPoint y: 282, endPoint x: 489, endPoint y: 287, distance: 36.4
click at [489, 287] on td "103.9 (+1.9%)" at bounding box center [496, 283] width 120 height 23
drag, startPoint x: 457, startPoint y: 395, endPoint x: 496, endPoint y: 398, distance: 38.7
click at [496, 408] on td "107.5 (+7.9%)" at bounding box center [496, 419] width 120 height 23
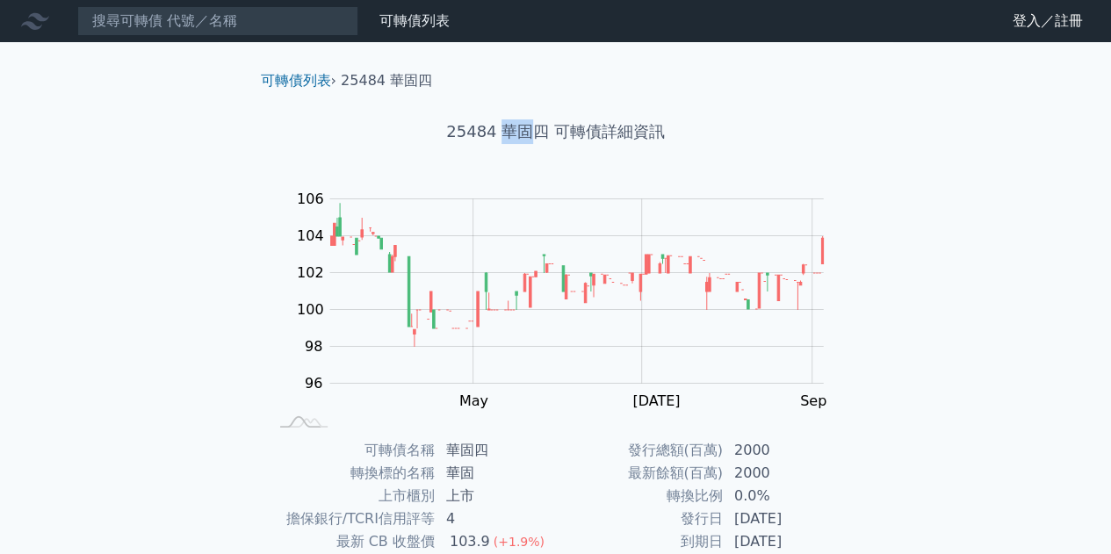
drag, startPoint x: 504, startPoint y: 132, endPoint x: 529, endPoint y: 130, distance: 24.7
click at [529, 130] on h1 "25484 華固四 可轉債詳細資訊" at bounding box center [556, 131] width 619 height 25
copy h1 "華固"
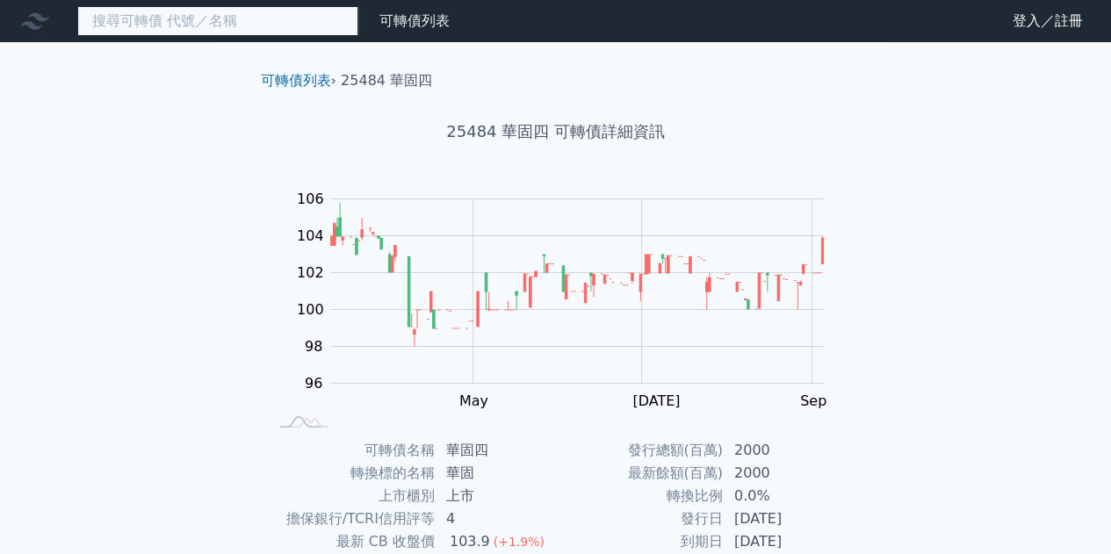
click at [239, 20] on input at bounding box center [217, 21] width 281 height 30
paste input "華固"
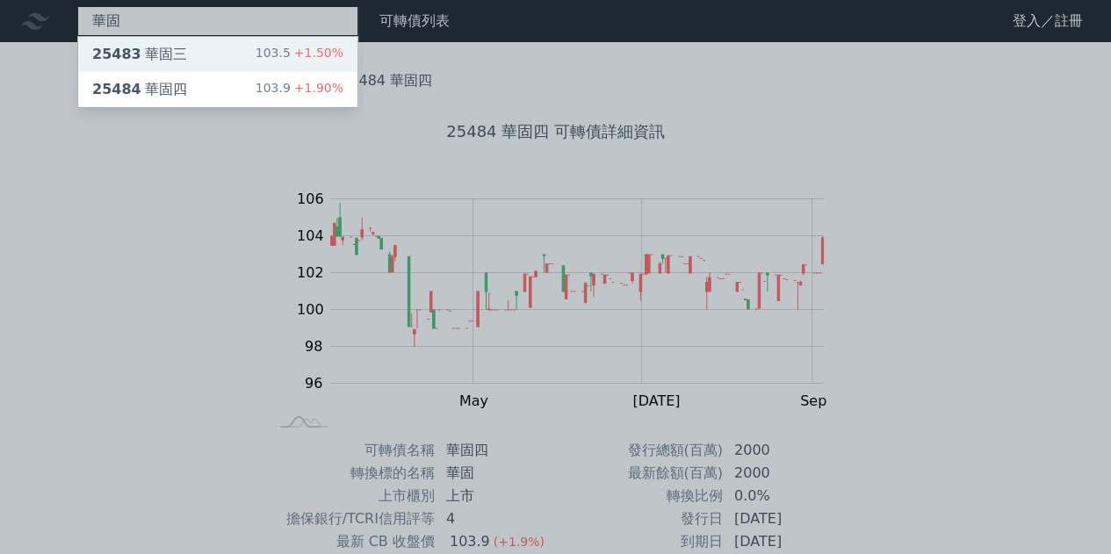
type input "華固"
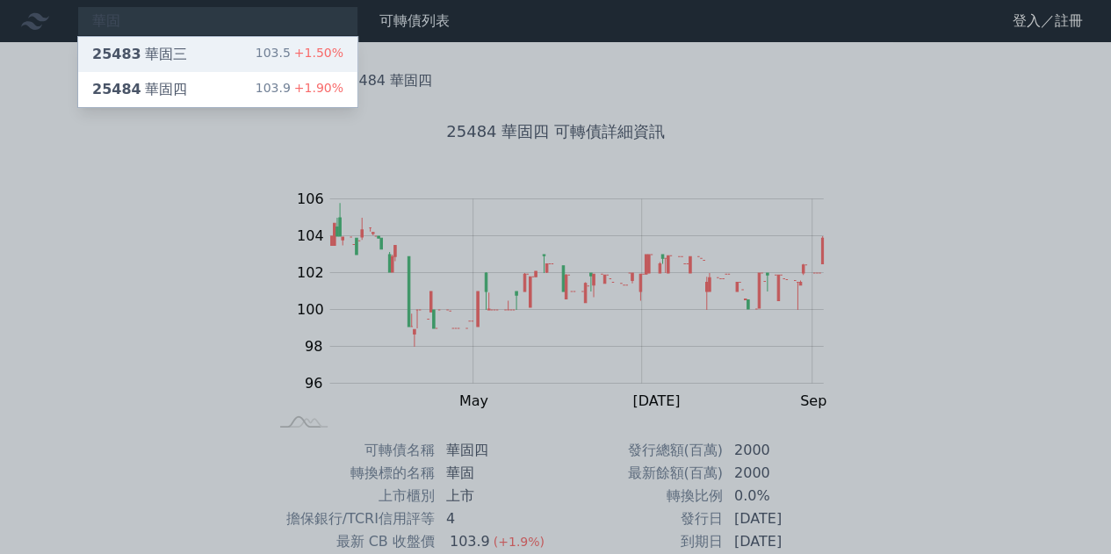
click at [152, 50] on div "25483 華固三" at bounding box center [139, 54] width 95 height 21
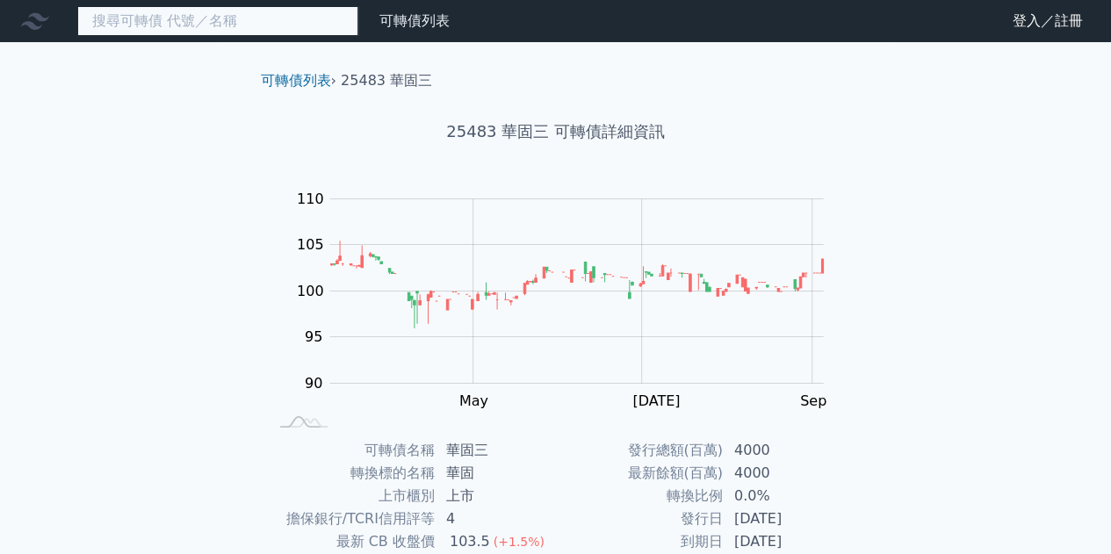
click at [184, 27] on input at bounding box center [217, 21] width 281 height 30
paste input "華固"
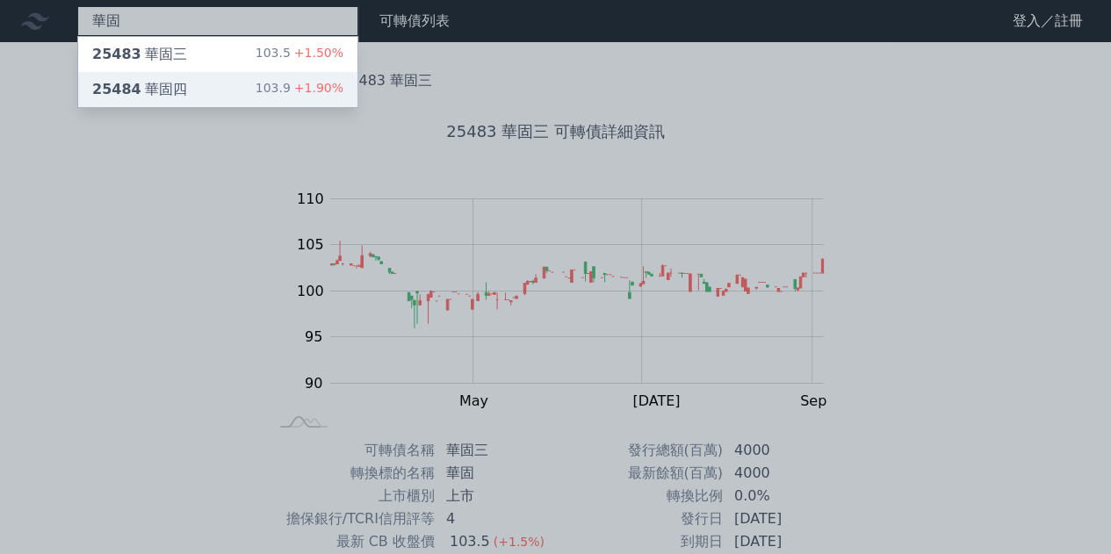
type input "華固"
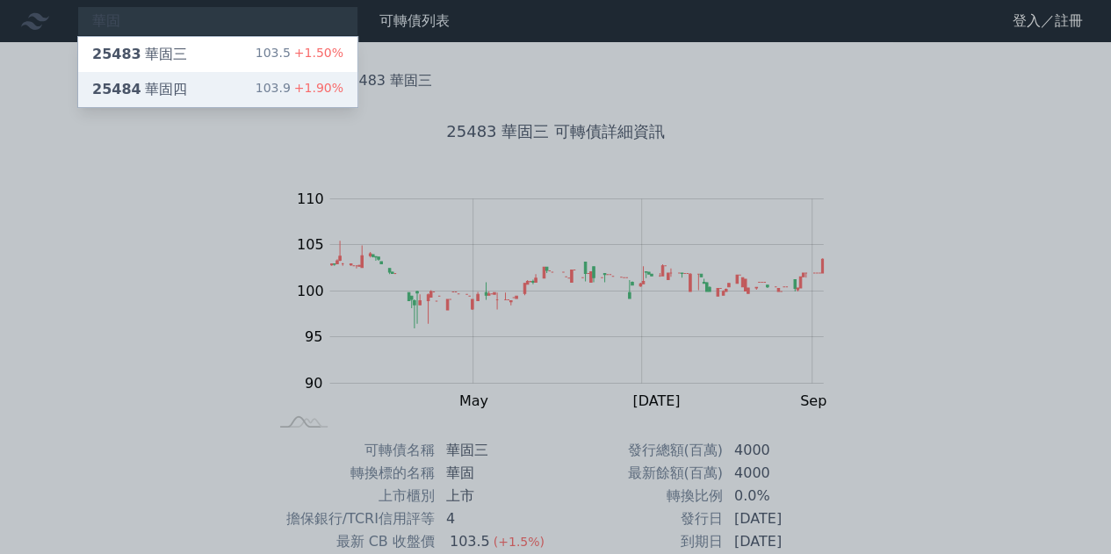
click at [181, 94] on div "25484 華固四 103.9 +1.90%" at bounding box center [217, 89] width 279 height 35
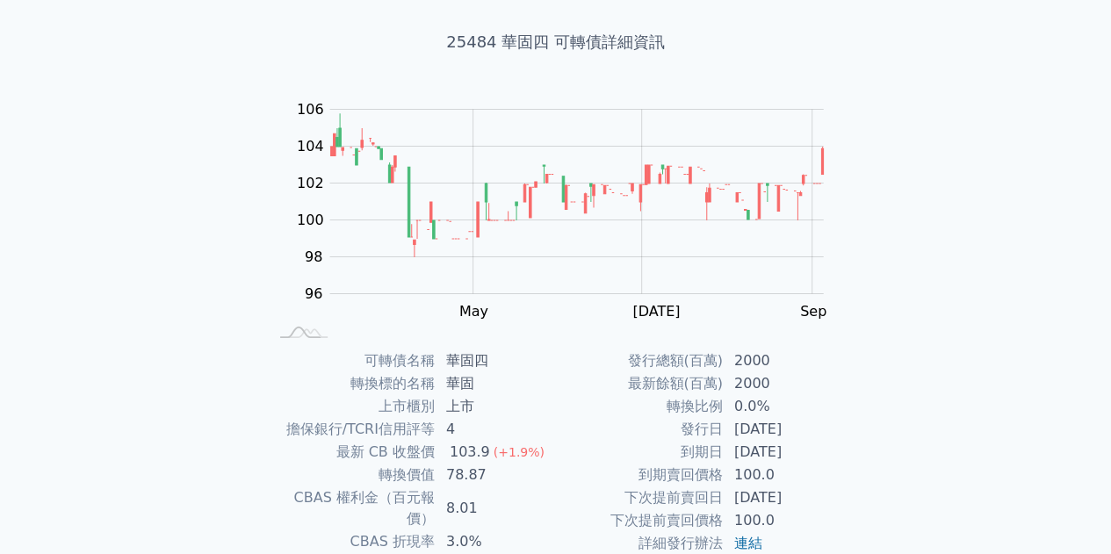
scroll to position [176, 0]
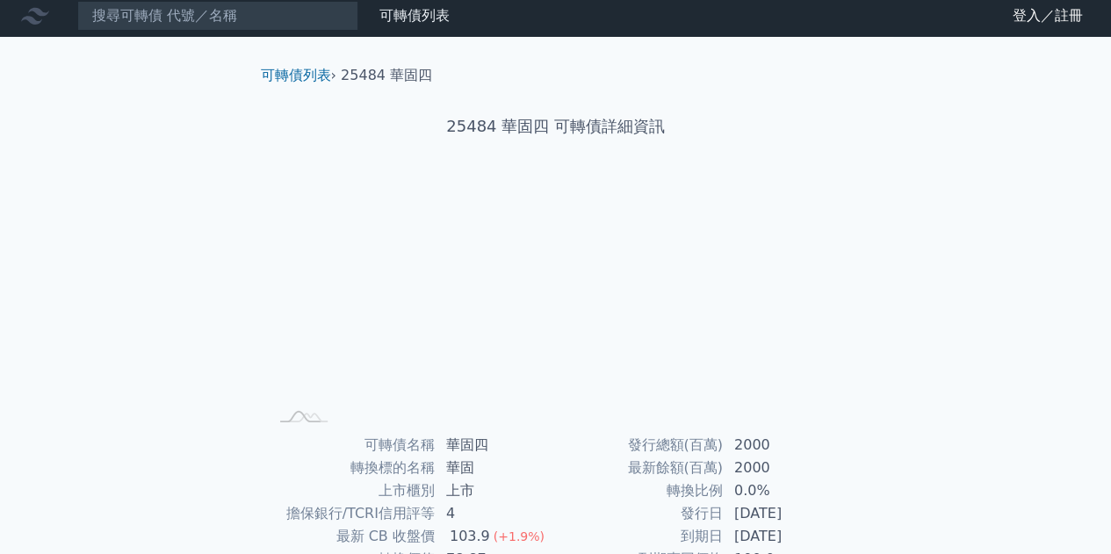
scroll to position [258, 0]
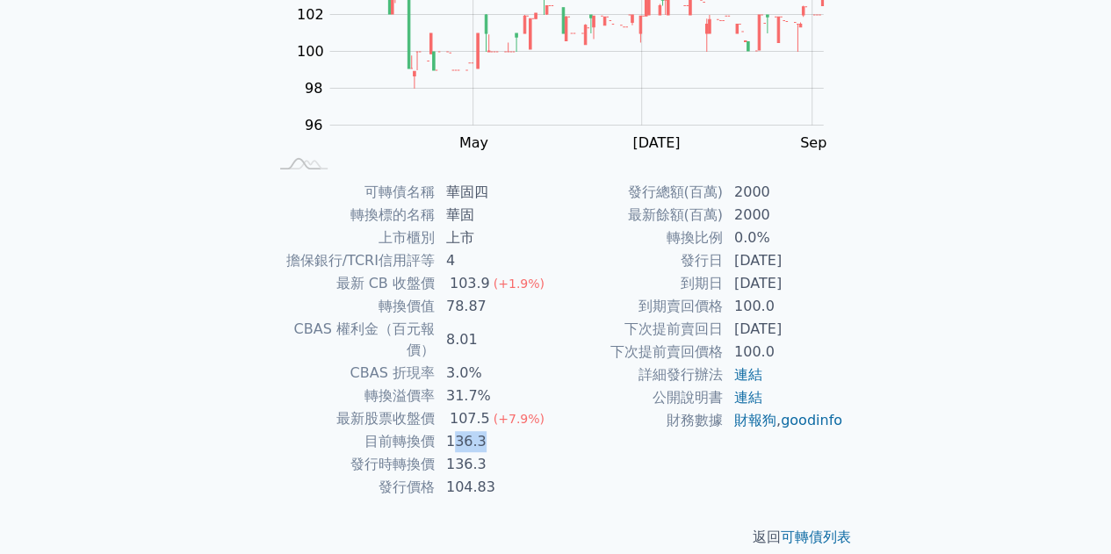
drag, startPoint x: 455, startPoint y: 421, endPoint x: 510, endPoint y: 421, distance: 55.3
click at [510, 430] on td "136.3" at bounding box center [496, 441] width 120 height 23
drag, startPoint x: 432, startPoint y: 417, endPoint x: 496, endPoint y: 423, distance: 63.6
click at [496, 430] on tr "目前轉換價 136.3" at bounding box center [412, 441] width 288 height 23
click at [174, 191] on div "可轉債列表 財務數據 可轉債列表 財務數據 登入／註冊 登入／註冊 可轉債列表 › 25484 華固四 25484 華固四 可轉債詳細資訊 Zoom Out …" at bounding box center [555, 159] width 1111 height 835
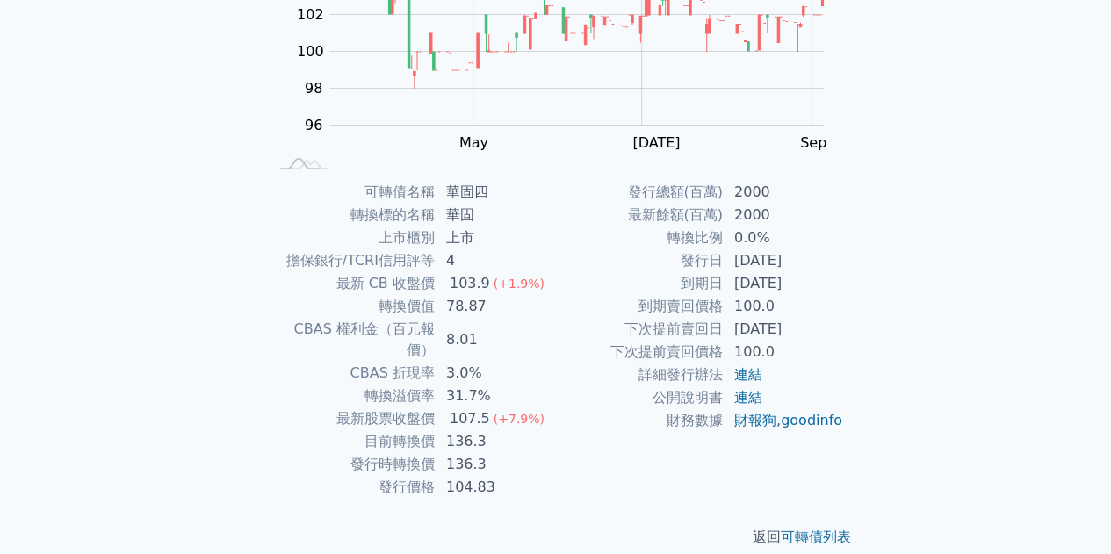
click at [206, 372] on div "可轉債列表 財務數據 可轉債列表 財務數據 登入／註冊 登入／註冊 可轉債列表 › 25484 華固四 25484 華固四 可轉債詳細資訊 Zoom Out …" at bounding box center [555, 159] width 1111 height 835
drag, startPoint x: 367, startPoint y: 421, endPoint x: 510, endPoint y: 438, distance: 143.3
click at [511, 438] on tbody "可轉債名稱 華固四 轉換標的名稱 華固 上市櫃別 上市 擔保銀行/TCRI信用評等 4 最新 CB 收盤價 103.9 (+1.9%) 轉換價值 78.87 …" at bounding box center [412, 340] width 288 height 318
copy tbody "目前轉換價 136.3 發行時轉換價 136.3"
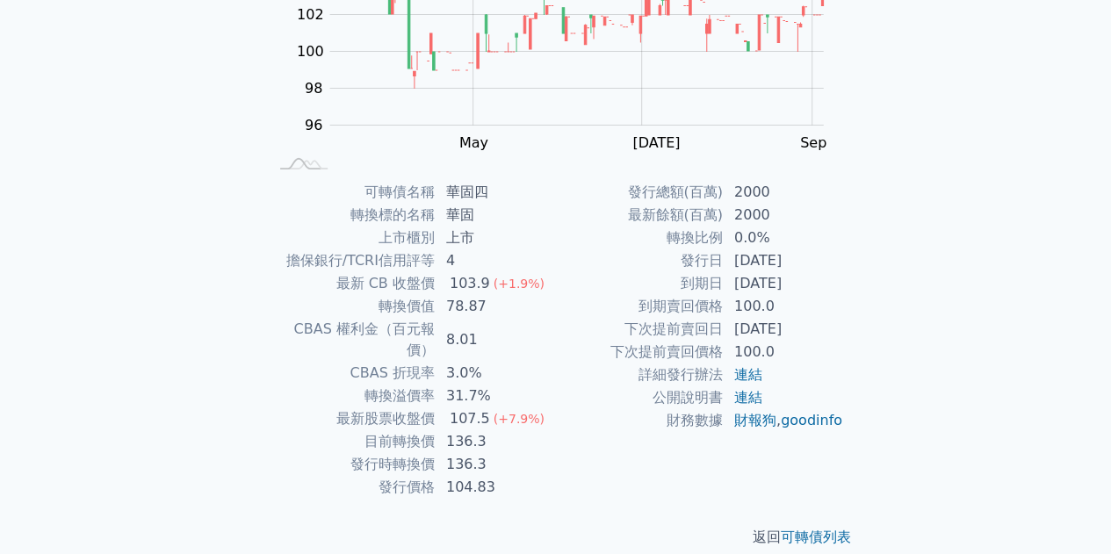
click at [228, 268] on div "可轉債列表 › 25484 華固四 25484 華固四 可轉債詳細資訊 Zoom Out 100 92 94 96 98 100 102 104 106 10…" at bounding box center [556, 180] width 675 height 792
